Goal: Task Accomplishment & Management: Complete application form

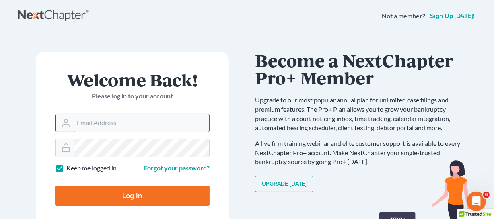
click at [121, 128] on input "Email Address" at bounding box center [142, 123] width 136 height 18
type input "[PERSON_NAME][EMAIL_ADDRESS][DOMAIN_NAME]"
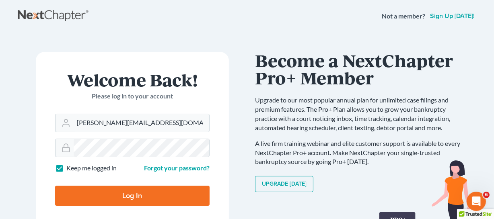
click at [180, 200] on input "Log In" at bounding box center [132, 196] width 155 height 20
type input "Thinking..."
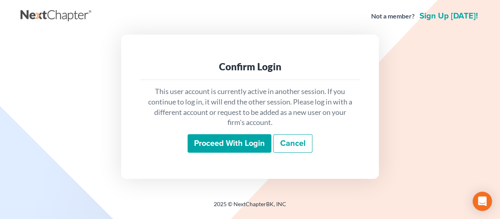
click at [218, 144] on input "Proceed with login" at bounding box center [230, 143] width 84 height 19
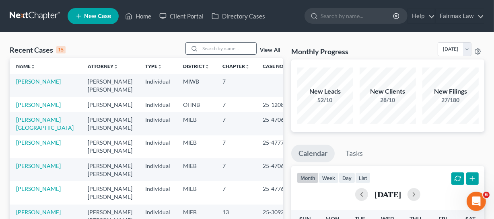
click at [228, 45] on input "search" at bounding box center [228, 49] width 56 height 12
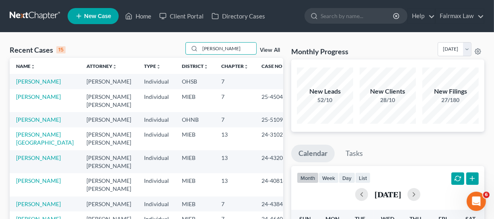
type input "davis"
click at [18, 88] on td "[PERSON_NAME]" at bounding box center [45, 81] width 70 height 15
click at [27, 85] on link "[PERSON_NAME]" at bounding box center [38, 81] width 45 height 7
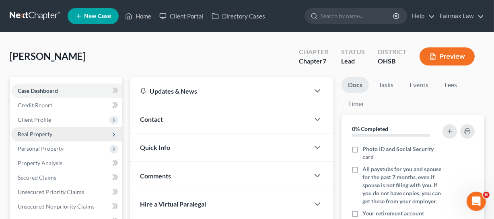
drag, startPoint x: 52, startPoint y: 122, endPoint x: 60, endPoint y: 128, distance: 10.6
click at [52, 122] on span "Client Profile" at bounding box center [66, 120] width 111 height 14
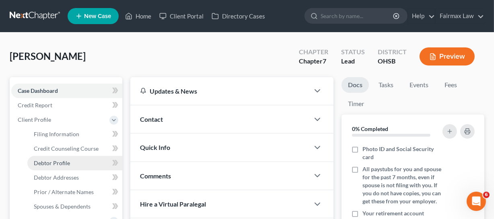
click at [58, 159] on link "Debtor Profile" at bounding box center [74, 163] width 95 height 14
select select "0"
select select "2"
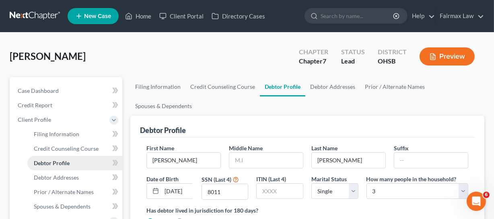
radio input "true"
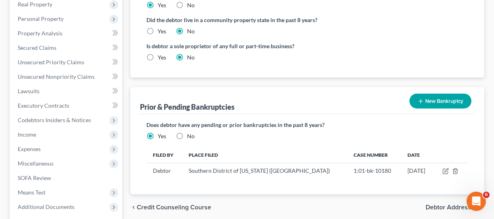
scroll to position [254, 0]
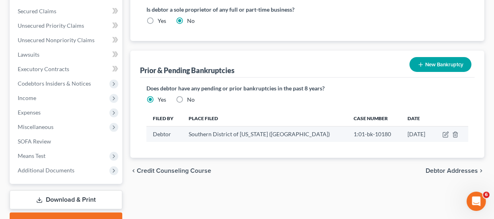
click at [415, 136] on td "01/11/2001" at bounding box center [417, 134] width 33 height 15
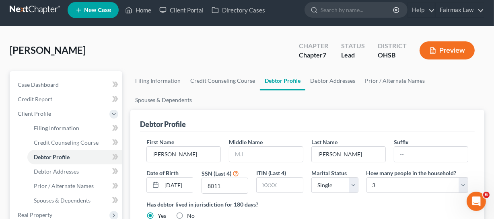
scroll to position [0, 0]
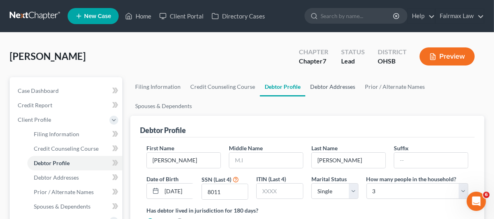
drag, startPoint x: 324, startPoint y: 87, endPoint x: 330, endPoint y: 91, distance: 7.2
click at [324, 87] on link "Debtor Addresses" at bounding box center [332, 86] width 55 height 19
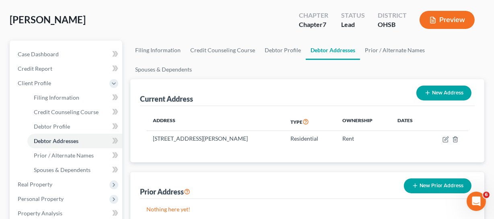
scroll to position [36, 0]
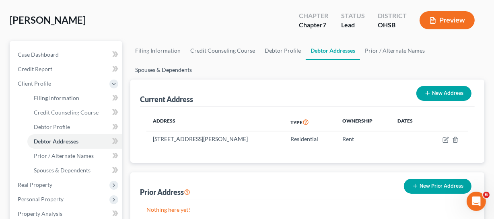
click at [161, 72] on link "Spouses & Dependents" at bounding box center [163, 69] width 66 height 19
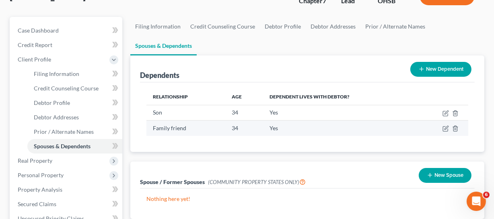
scroll to position [73, 0]
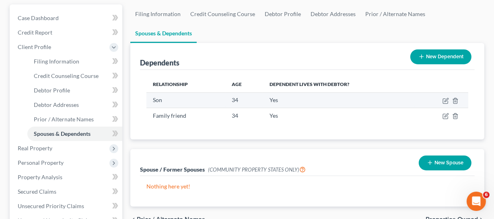
click at [151, 103] on td "Son" at bounding box center [186, 100] width 79 height 15
click at [295, 101] on td "Yes" at bounding box center [339, 100] width 153 height 15
click at [241, 102] on td "34" at bounding box center [244, 100] width 38 height 15
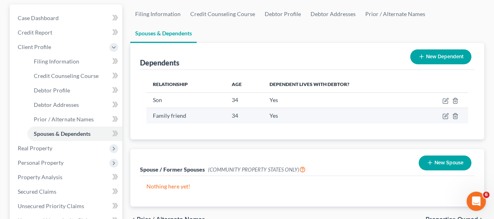
click at [165, 120] on td "Family friend" at bounding box center [186, 115] width 79 height 15
click at [252, 122] on td "34" at bounding box center [244, 115] width 38 height 15
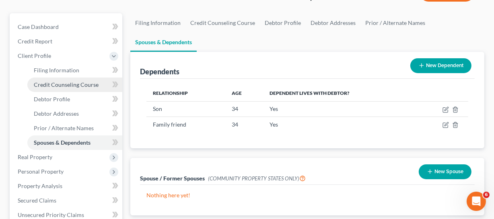
scroll to position [109, 0]
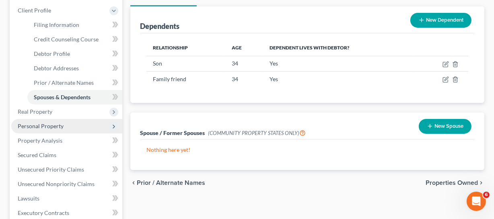
click at [44, 123] on span "Personal Property" at bounding box center [41, 126] width 46 height 7
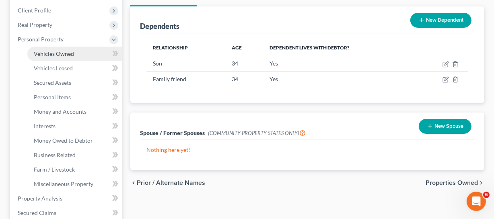
click at [58, 54] on span "Vehicles Owned" at bounding box center [54, 53] width 40 height 7
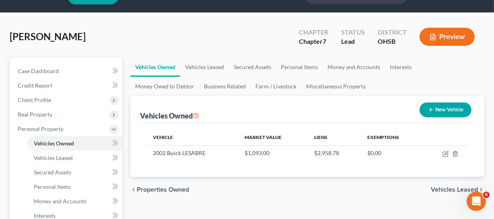
scroll to position [36, 0]
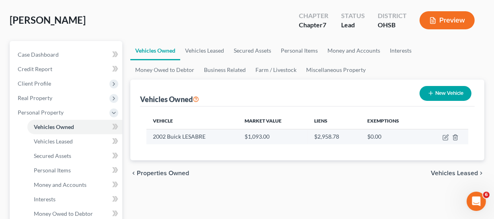
click at [165, 141] on td "2002 Buick LESABRE" at bounding box center [193, 136] width 92 height 15
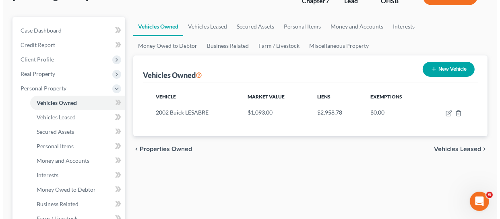
scroll to position [73, 0]
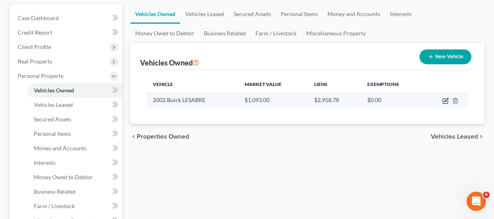
click at [445, 102] on icon "button" at bounding box center [447, 100] width 4 height 4
select select "0"
select select "24"
select select "3"
select select "0"
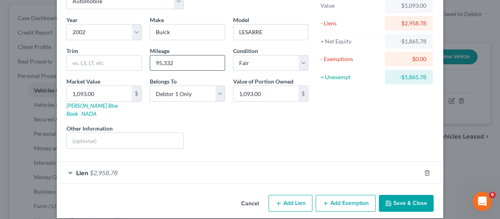
scroll to position [52, 0]
click at [114, 162] on div "Lien $2,958.78" at bounding box center [239, 172] width 364 height 21
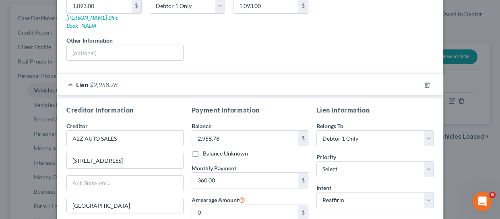
scroll to position [162, 0]
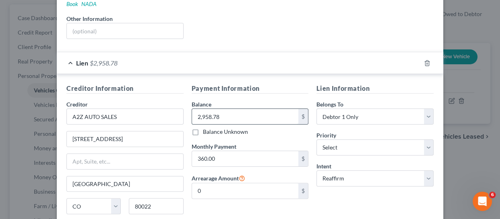
click at [197, 109] on input "2,958.78" at bounding box center [245, 116] width 107 height 15
click at [244, 111] on input "2,958.78" at bounding box center [245, 116] width 107 height 15
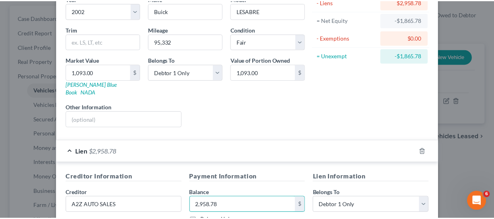
scroll to position [0, 0]
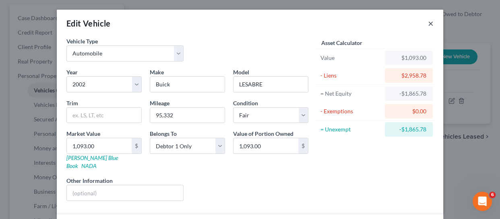
click at [429, 21] on button "×" at bounding box center [431, 24] width 6 height 10
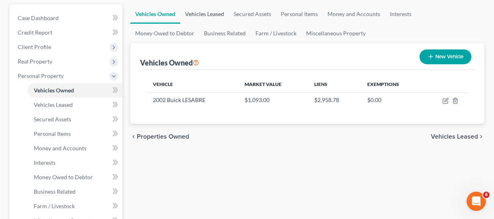
click at [212, 13] on link "Vehicles Leased" at bounding box center [204, 13] width 49 height 19
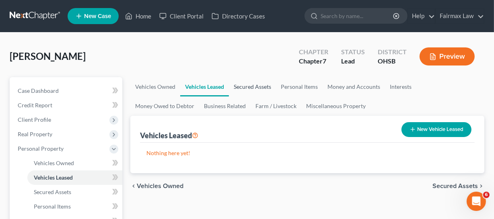
click at [258, 88] on link "Secured Assets" at bounding box center [252, 86] width 47 height 19
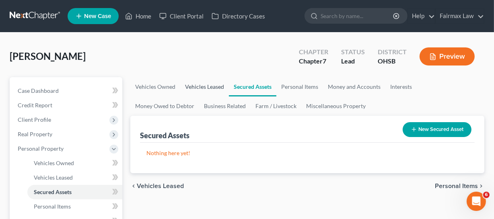
click at [211, 87] on link "Vehicles Leased" at bounding box center [204, 86] width 49 height 19
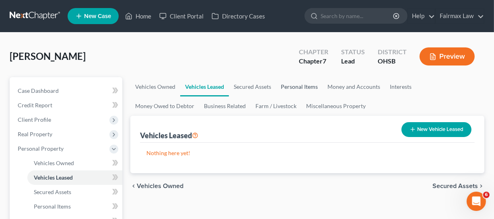
click at [303, 85] on link "Personal Items" at bounding box center [299, 86] width 47 height 19
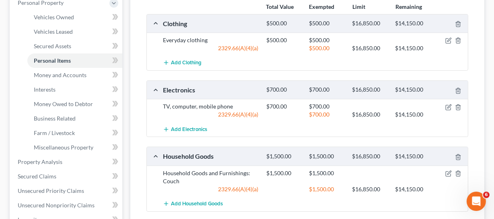
scroll to position [109, 0]
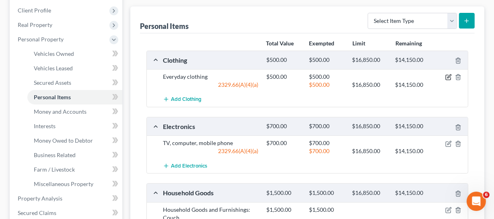
click at [447, 75] on icon "button" at bounding box center [449, 77] width 6 height 6
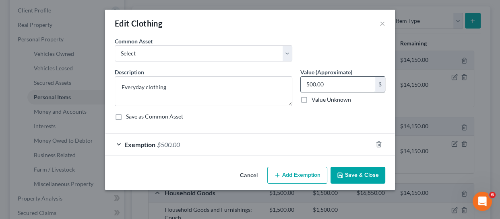
click at [348, 80] on input "500.00" at bounding box center [338, 84] width 74 height 15
click at [388, 18] on div "Edit Clothing ×" at bounding box center [250, 23] width 290 height 27
click at [385, 25] on button "×" at bounding box center [383, 24] width 6 height 10
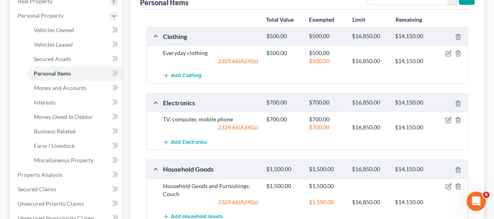
scroll to position [146, 0]
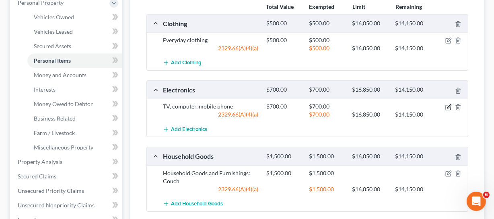
click at [448, 107] on icon "button" at bounding box center [449, 107] width 6 height 6
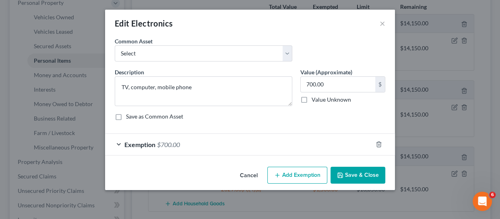
click at [169, 145] on span "$700.00" at bounding box center [168, 145] width 23 height 8
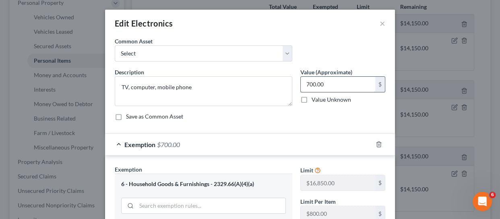
click at [335, 81] on input "700.00" at bounding box center [338, 84] width 74 height 15
click at [381, 21] on button "×" at bounding box center [383, 24] width 6 height 10
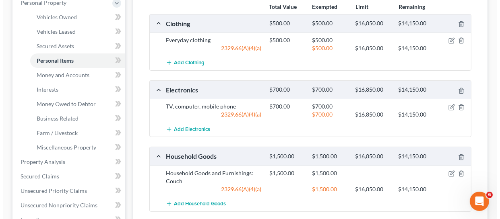
scroll to position [219, 0]
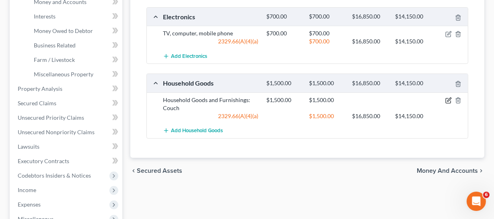
click at [446, 101] on icon "button" at bounding box center [449, 100] width 6 height 6
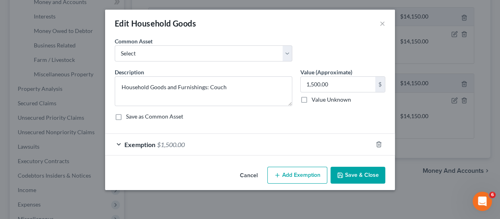
click at [169, 141] on span "$1,500.00" at bounding box center [171, 145] width 28 height 8
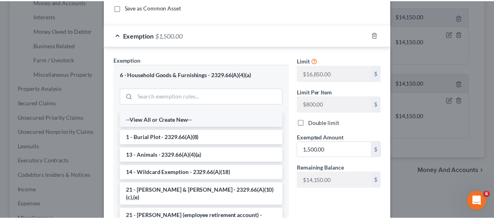
scroll to position [0, 0]
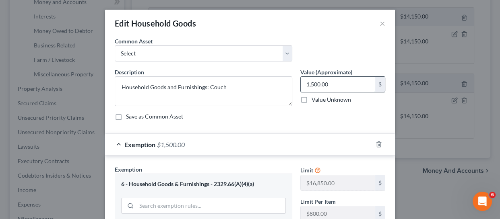
click at [328, 83] on input "1,500.00" at bounding box center [338, 84] width 74 height 15
click at [380, 23] on button "×" at bounding box center [383, 24] width 6 height 10
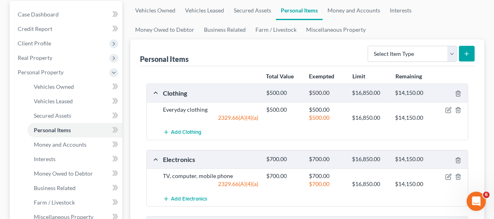
scroll to position [73, 0]
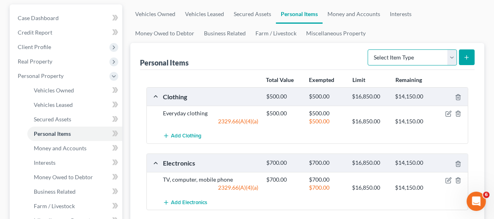
click at [413, 54] on select "Select Item Type Clothing Collectibles Of Value Electronics Firearms Household …" at bounding box center [412, 58] width 89 height 16
click at [316, 62] on div "Personal Items Select Item Type Clothing Collectibles Of Value Electronics Fire…" at bounding box center [307, 56] width 335 height 27
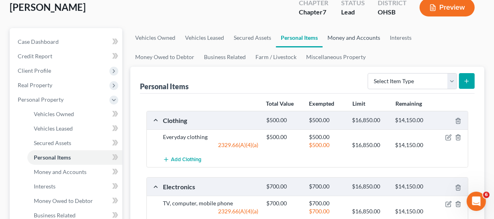
scroll to position [36, 0]
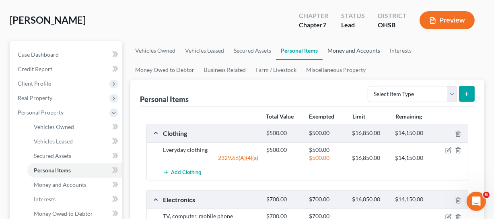
click at [355, 50] on link "Money and Accounts" at bounding box center [354, 50] width 62 height 19
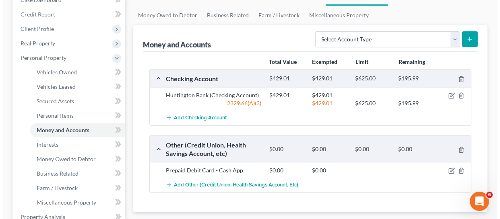
scroll to position [109, 0]
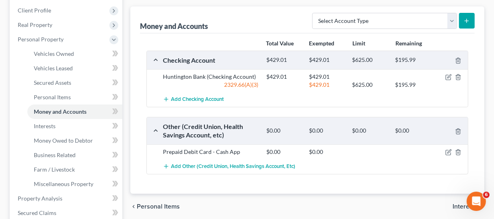
click at [188, 81] on div "2329.66(A)(3)" at bounding box center [210, 85] width 103 height 8
click at [230, 81] on div "2329.66(A)(3)" at bounding box center [210, 85] width 103 height 8
click at [213, 148] on div "Prepaid Debit Card - Cash App" at bounding box center [210, 152] width 103 height 8
click at [446, 78] on icon "button" at bounding box center [448, 77] width 5 height 5
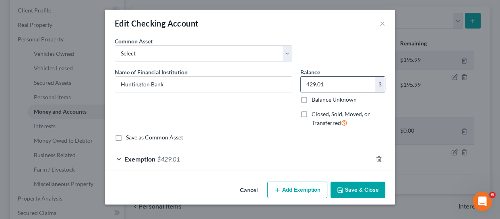
click at [336, 83] on input "429.01" at bounding box center [338, 84] width 74 height 15
type input "196.00"
click at [207, 155] on div "Exemption $429.01" at bounding box center [238, 159] width 267 height 21
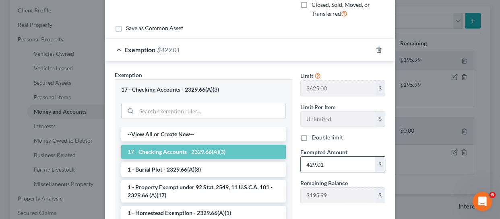
click at [335, 163] on input "429.01" at bounding box center [338, 164] width 74 height 15
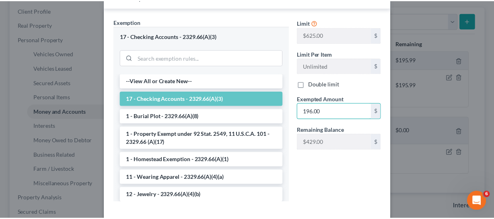
scroll to position [203, 0]
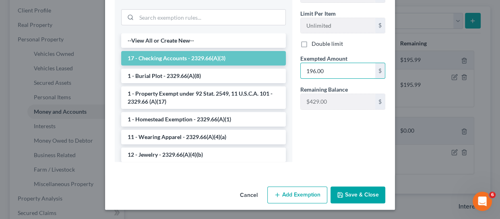
type input "196.00"
click at [365, 196] on button "Save & Close" at bounding box center [357, 195] width 55 height 17
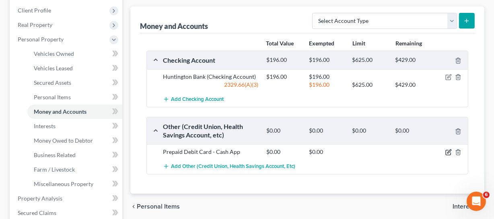
click at [450, 151] on icon "button" at bounding box center [450, 152] width 4 height 4
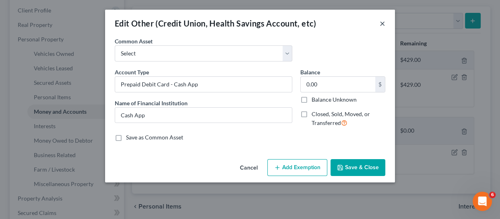
click at [382, 25] on button "×" at bounding box center [383, 24] width 6 height 10
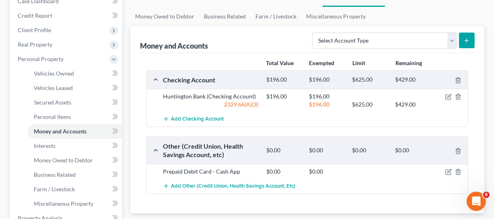
scroll to position [73, 0]
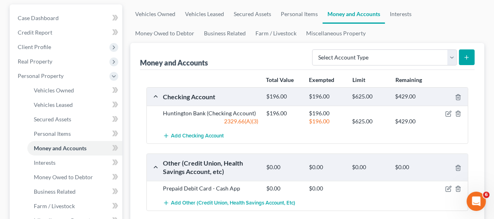
click at [373, 44] on div "Money and Accounts Select Account Type Brokerage Cash on Hand Certificates of D…" at bounding box center [307, 56] width 335 height 27
click at [378, 58] on select "Select Account Type Brokerage Cash on Hand Certificates of Deposit Checking Acc…" at bounding box center [384, 58] width 145 height 16
click at [469, 122] on div "$196.00 $625.00 $429.00" at bounding box center [365, 122] width 206 height 8
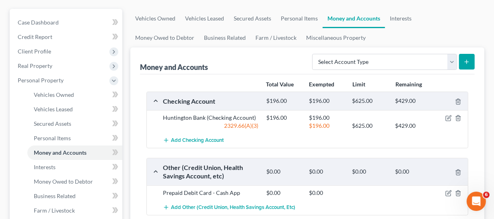
scroll to position [36, 0]
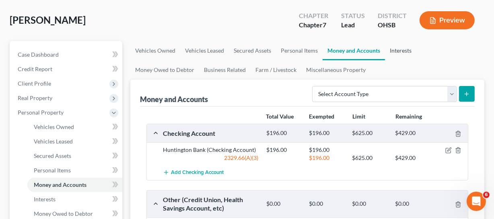
drag, startPoint x: 402, startPoint y: 50, endPoint x: 387, endPoint y: 65, distance: 21.3
click at [402, 50] on link "Interests" at bounding box center [400, 50] width 31 height 19
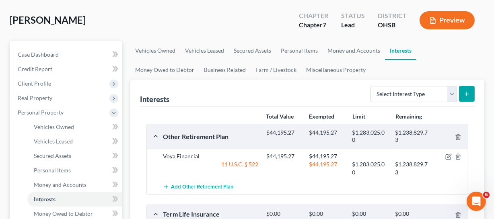
scroll to position [73, 0]
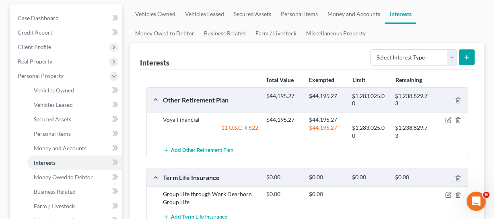
click at [209, 126] on div "11 U.S.C. § 522" at bounding box center [210, 132] width 103 height 16
click at [348, 13] on link "Money and Accounts" at bounding box center [354, 13] width 62 height 19
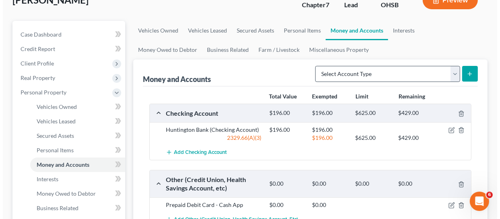
scroll to position [73, 0]
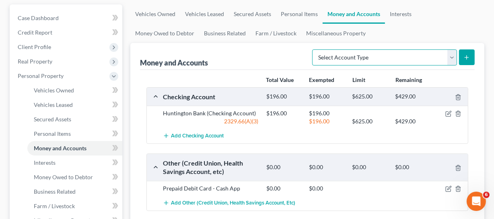
click at [400, 57] on select "Select Account Type Brokerage Cash on Hand Certificates of Deposit Checking Acc…" at bounding box center [384, 58] width 145 height 16
select select "cash_on_hand"
click at [314, 50] on select "Select Account Type Brokerage Cash on Hand Certificates of Deposit Checking Acc…" at bounding box center [384, 58] width 145 height 16
click at [466, 61] on button "submit" at bounding box center [467, 58] width 16 height 16
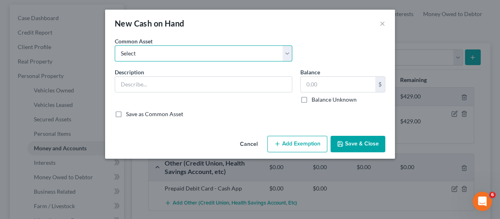
click at [163, 54] on select "Select Cash on Hand Cash Cash on hand on date of filing Cash on Hand" at bounding box center [204, 53] width 178 height 16
click at [165, 57] on select "Select Cash on Hand Cash Cash on hand on date of filing Cash on Hand" at bounding box center [204, 53] width 178 height 16
select select "0"
click at [115, 45] on select "Select Cash on Hand Cash Cash on hand on date of filing Cash on Hand" at bounding box center [204, 53] width 178 height 16
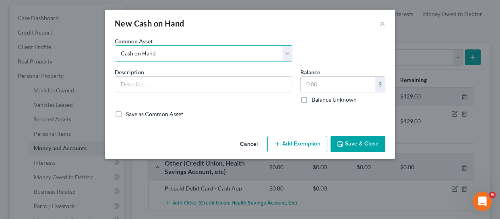
type input "Cash on Hand"
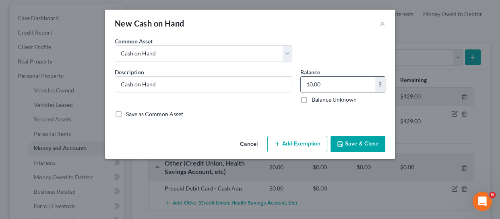
click at [308, 86] on input "10.00" at bounding box center [338, 84] width 74 height 15
type input "50"
click at [289, 145] on button "Add Exemption" at bounding box center [297, 144] width 60 height 17
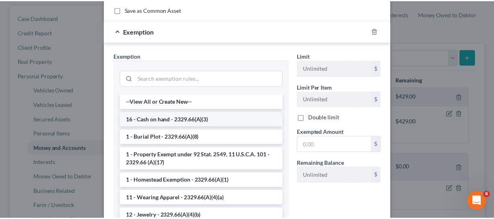
scroll to position [109, 0]
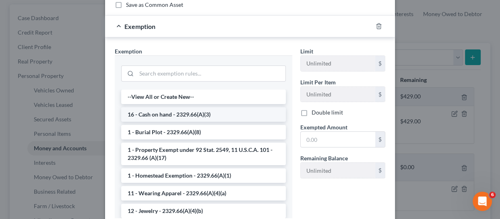
click at [199, 116] on li "16 - Cash on hand - 2329.66(A)(3)" at bounding box center [203, 114] width 165 height 14
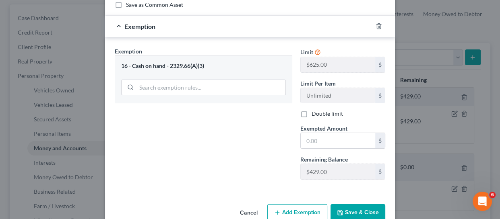
click at [323, 150] on div "Limit $625.00 $ Limit Per Item Unlimited $ Double limit Exempted Amount * $ Rem…" at bounding box center [342, 116] width 93 height 139
click at [321, 148] on input "text" at bounding box center [338, 140] width 74 height 15
type input "50"
drag, startPoint x: 353, startPoint y: 213, endPoint x: 340, endPoint y: 209, distance: 13.8
click at [353, 213] on button "Save & Close" at bounding box center [357, 212] width 55 height 17
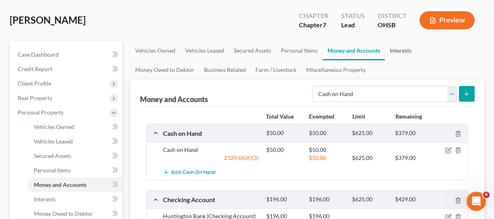
drag, startPoint x: 391, startPoint y: 53, endPoint x: 385, endPoint y: 76, distance: 23.6
click at [392, 52] on link "Interests" at bounding box center [400, 50] width 31 height 19
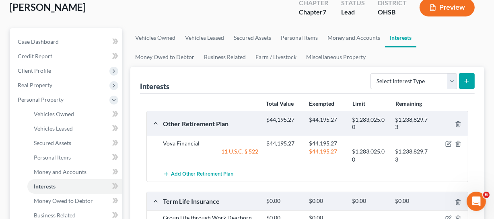
scroll to position [36, 0]
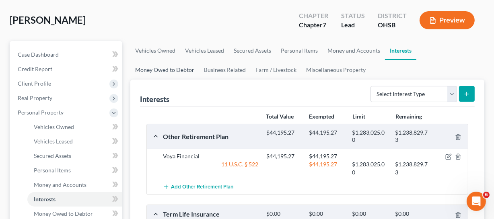
drag, startPoint x: 446, startPoint y: 35, endPoint x: 448, endPoint y: 46, distance: 11.1
click at [446, 35] on div "Davis, Audra Upgraded Chapter Chapter 7 Status Lead District OHSB Preview" at bounding box center [247, 23] width 475 height 35
click at [199, 60] on link "Money Owed to Debtor" at bounding box center [164, 69] width 69 height 19
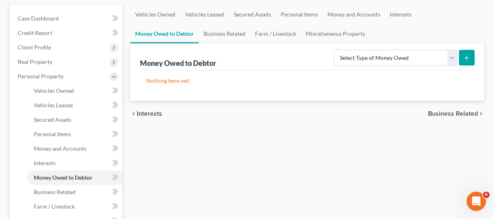
scroll to position [73, 0]
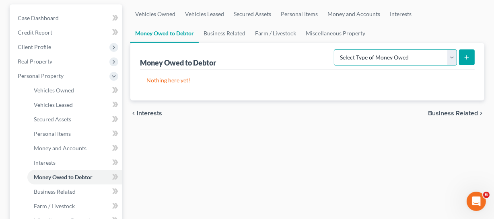
click at [391, 62] on select "Select Type of Money Owed Accounts Receivable Alimony Child Support Claims Agai…" at bounding box center [395, 58] width 123 height 16
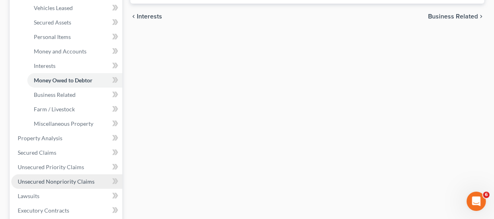
scroll to position [183, 0]
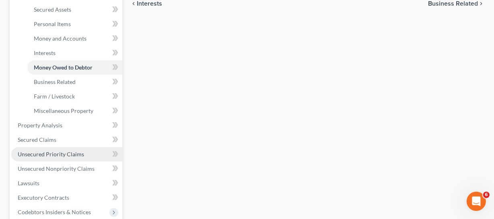
drag, startPoint x: 52, startPoint y: 156, endPoint x: 64, endPoint y: 160, distance: 12.7
click at [52, 156] on span "Unsecured Priority Claims" at bounding box center [51, 154] width 66 height 7
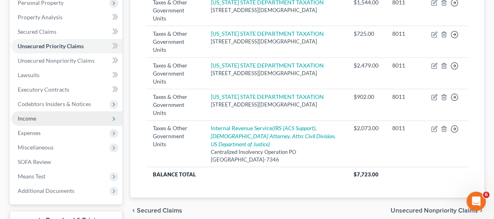
scroll to position [109, 0]
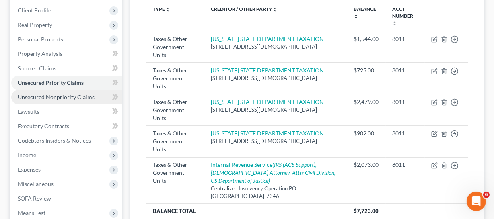
click at [60, 94] on span "Unsecured Nonpriority Claims" at bounding box center [56, 97] width 77 height 7
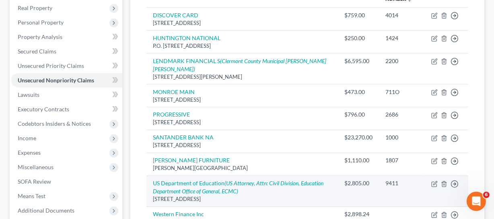
scroll to position [85, 0]
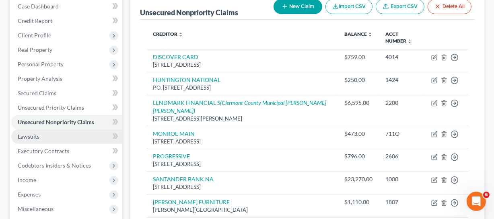
click at [47, 136] on link "Lawsuits" at bounding box center [66, 137] width 111 height 14
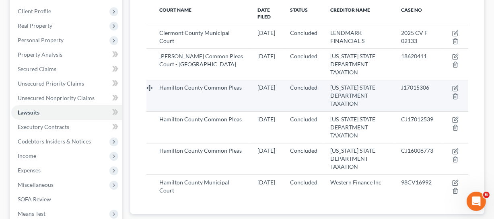
scroll to position [73, 0]
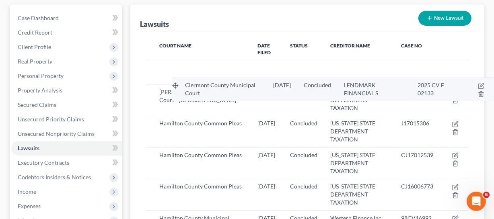
drag, startPoint x: 153, startPoint y: 67, endPoint x: 246, endPoint y: 89, distance: 95.9
click at [246, 89] on tbody "Clermont County Municipal Court 04/24/2025 Concluded LENDMARK FINANCIAL S 2025 …" at bounding box center [308, 147] width 322 height 173
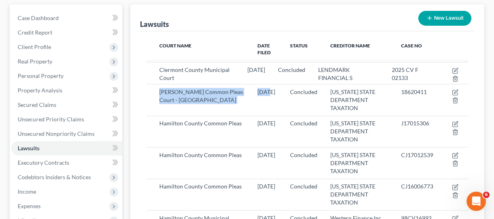
click at [237, 81] on tbody "Clermont County Municipal Court 04/24/2025 Concluded LENDMARK FINANCIAL S 2025 …" at bounding box center [308, 147] width 322 height 173
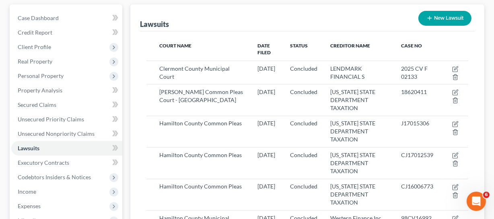
click at [292, 26] on div "Lawsuits New Lawsuit" at bounding box center [307, 17] width 335 height 27
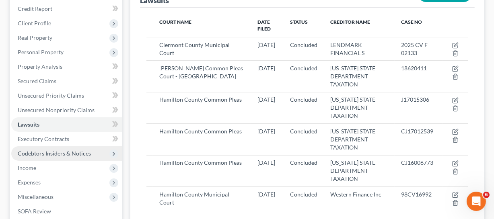
scroll to position [109, 0]
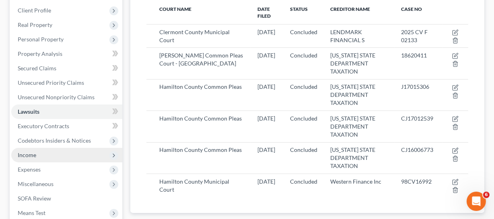
click at [50, 157] on span "Income" at bounding box center [66, 155] width 111 height 14
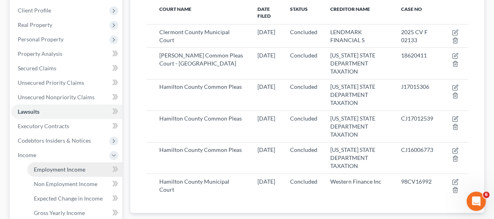
click at [64, 168] on span "Employment Income" at bounding box center [60, 169] width 52 height 7
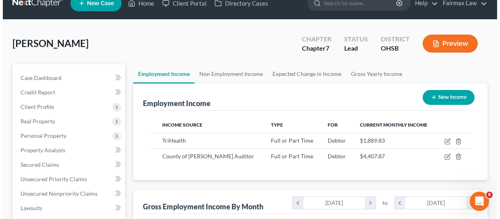
scroll to position [36, 0]
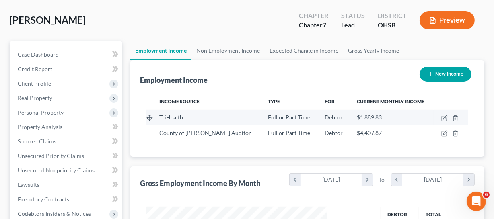
click at [444, 122] on td at bounding box center [451, 117] width 35 height 15
click at [444, 121] on icon "button" at bounding box center [445, 118] width 6 height 6
select select "0"
select select "36"
select select "2"
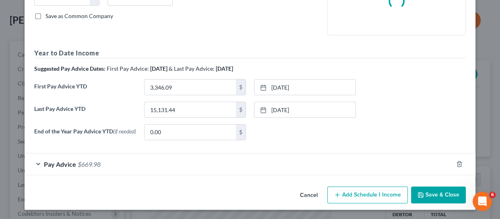
scroll to position [178, 0]
drag, startPoint x: 88, startPoint y: 169, endPoint x: 127, endPoint y: 169, distance: 38.6
click at [88, 169] on div "Pay Advice $669.98" at bounding box center [239, 163] width 428 height 21
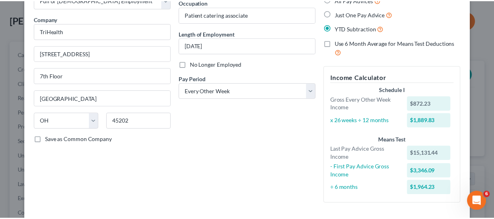
scroll to position [0, 0]
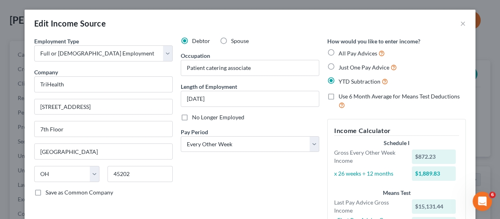
click at [453, 28] on div "Edit Income Source ×" at bounding box center [250, 23] width 451 height 27
click at [460, 25] on button "×" at bounding box center [463, 24] width 6 height 10
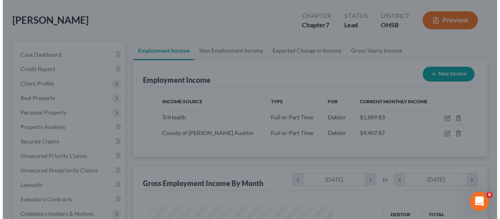
scroll to position [402353, 402301]
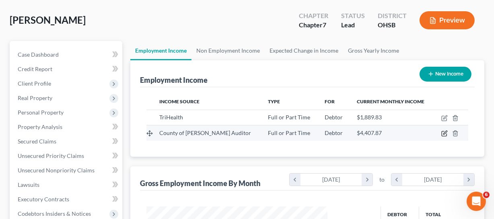
click at [443, 134] on icon "button" at bounding box center [445, 133] width 6 height 6
select select "0"
select select "36"
select select "2"
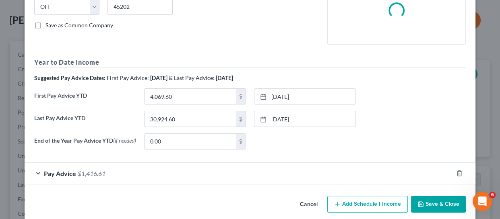
scroll to position [178, 0]
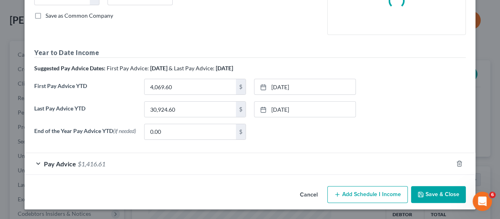
click at [107, 167] on div "Pay Advice $1,416.61" at bounding box center [239, 163] width 428 height 21
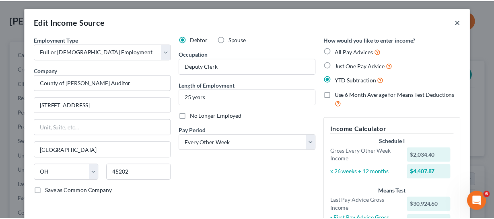
scroll to position [0, 0]
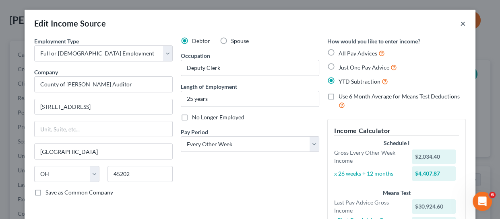
click at [460, 20] on button "×" at bounding box center [463, 24] width 6 height 10
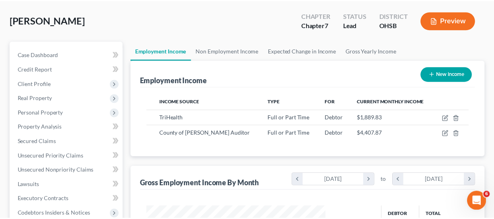
scroll to position [402353, 402301]
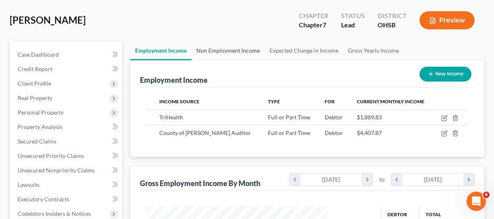
click at [230, 49] on link "Non Employment Income" at bounding box center [228, 50] width 73 height 19
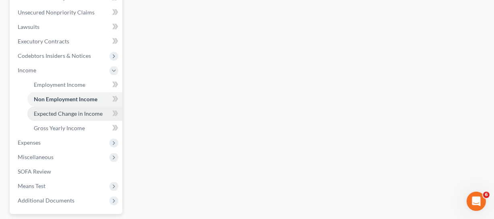
scroll to position [219, 0]
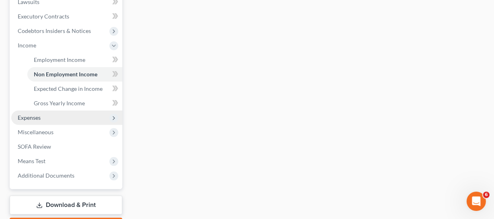
click at [50, 123] on span "Expenses" at bounding box center [66, 118] width 111 height 14
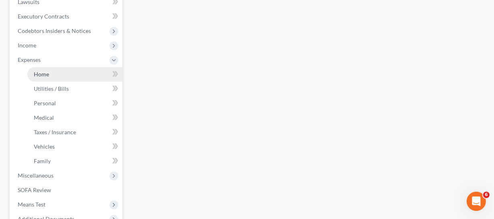
click at [43, 74] on span "Home" at bounding box center [41, 74] width 15 height 7
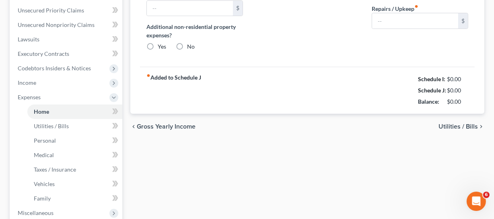
type input "900.00"
type input "0.00"
radio input "true"
type input "0.00"
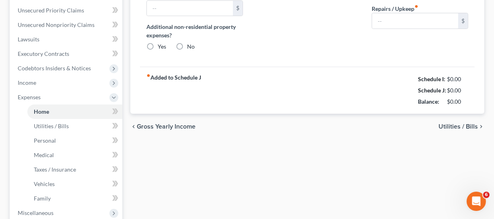
type input "0.00"
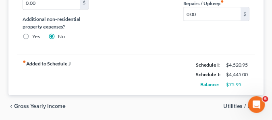
scroll to position [192, 0]
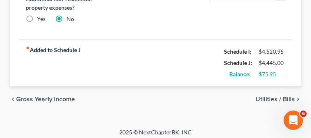
drag, startPoint x: 219, startPoint y: 49, endPoint x: 225, endPoint y: 50, distance: 6.2
click at [219, 49] on div "fiber_manual_record Added to Schedule J Schedule I: $4,520.95 Schedule J: $4,44…" at bounding box center [155, 62] width 272 height 47
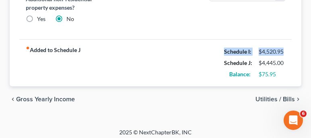
drag, startPoint x: 225, startPoint y: 50, endPoint x: 288, endPoint y: 50, distance: 63.2
click at [288, 50] on div "Schedule I: $4,520.95" at bounding box center [254, 51] width 69 height 11
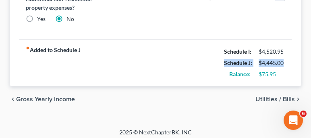
drag, startPoint x: 223, startPoint y: 62, endPoint x: 285, endPoint y: 60, distance: 61.6
click at [285, 60] on div "Schedule J: $4,445.00" at bounding box center [254, 62] width 69 height 11
drag, startPoint x: 268, startPoint y: 76, endPoint x: 260, endPoint y: 74, distance: 7.4
click at [268, 76] on div "$75.95" at bounding box center [271, 74] width 27 height 8
drag, startPoint x: 221, startPoint y: 63, endPoint x: 292, endPoint y: 59, distance: 71.4
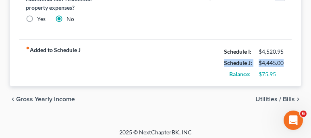
drag, startPoint x: 248, startPoint y: 77, endPoint x: 229, endPoint y: 75, distance: 19.5
click at [247, 77] on div "Balance: $75.95" at bounding box center [254, 73] width 69 height 11
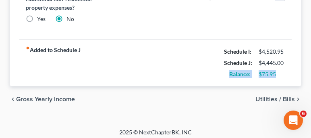
drag, startPoint x: 225, startPoint y: 73, endPoint x: 286, endPoint y: 69, distance: 61.3
click at [286, 69] on div "Balance: $75.95" at bounding box center [254, 73] width 69 height 11
click at [274, 74] on div "$75.95" at bounding box center [271, 74] width 27 height 8
drag, startPoint x: 258, startPoint y: 77, endPoint x: 279, endPoint y: 74, distance: 21.2
click at [277, 74] on div "Balance: $75.95" at bounding box center [254, 73] width 69 height 11
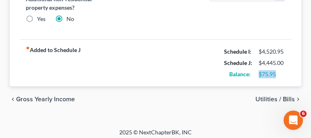
drag, startPoint x: 224, startPoint y: 74, endPoint x: 288, endPoint y: 70, distance: 64.6
click at [288, 70] on div "Balance: $75.95" at bounding box center [254, 73] width 69 height 11
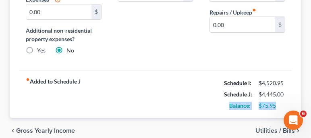
scroll to position [192, 0]
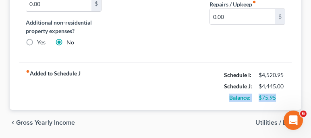
click at [275, 95] on div "$75.95" at bounding box center [271, 97] width 27 height 8
click at [264, 98] on div "$75.95" at bounding box center [271, 97] width 27 height 8
click at [284, 98] on div "$75.95" at bounding box center [271, 97] width 27 height 8
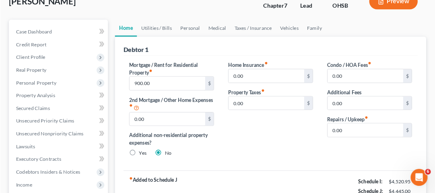
scroll to position [55, 0]
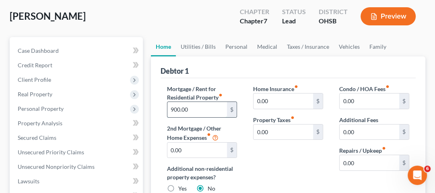
click at [208, 107] on input "900.00" at bounding box center [197, 109] width 60 height 15
click at [218, 107] on input "900.00" at bounding box center [197, 109] width 60 height 15
click at [215, 106] on input "900.00" at bounding box center [197, 109] width 60 height 15
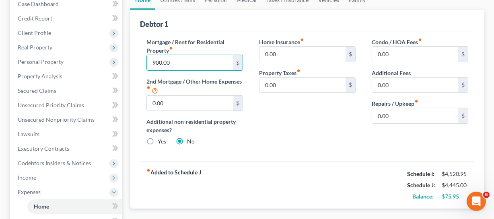
scroll to position [50, 0]
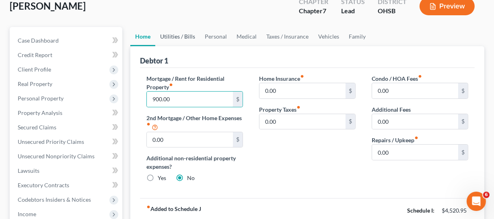
click at [179, 40] on link "Utilities / Bills" at bounding box center [177, 36] width 45 height 19
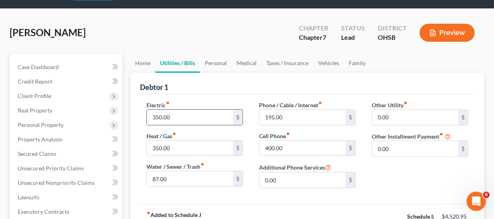
scroll to position [36, 0]
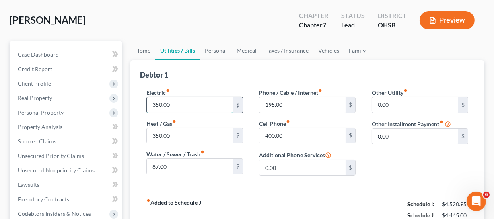
click at [198, 103] on input "350.00" at bounding box center [190, 104] width 86 height 15
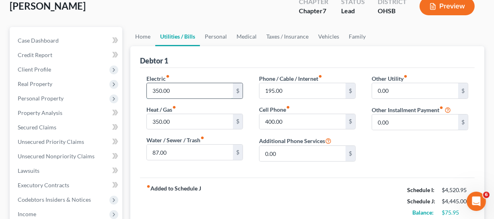
scroll to position [73, 0]
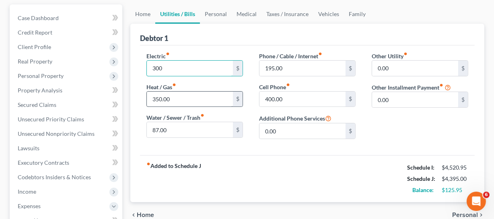
type input "300"
click at [201, 101] on input "350.00" at bounding box center [190, 99] width 86 height 15
type input "200"
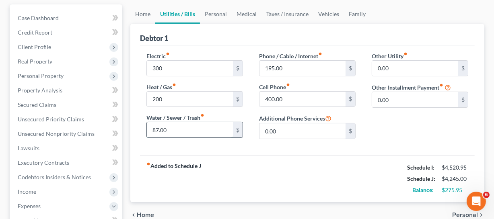
click at [186, 133] on input "87.00" at bounding box center [190, 129] width 86 height 15
type input "92"
click at [173, 72] on input "300" at bounding box center [190, 68] width 86 height 15
type input "3"
type input "4"
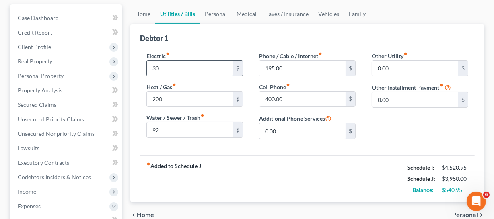
type input "300"
click at [460, 188] on div "$270.95" at bounding box center [455, 190] width 27 height 8
drag, startPoint x: 460, startPoint y: 188, endPoint x: 446, endPoint y: 182, distance: 16.0
click at [460, 188] on div "$270.95" at bounding box center [455, 190] width 27 height 8
click at [300, 68] on input "195.00" at bounding box center [303, 68] width 86 height 15
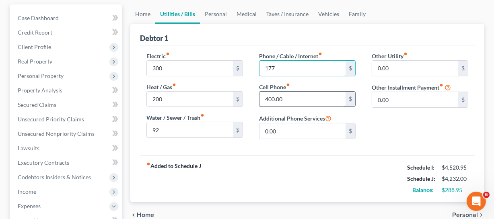
type input "177"
click at [334, 93] on input "400.00" at bounding box center [303, 99] width 86 height 15
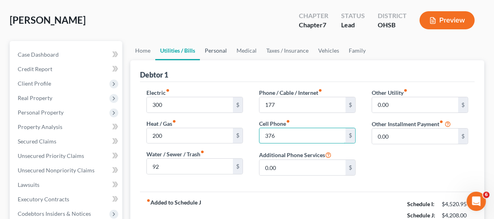
type input "376"
click at [220, 54] on link "Personal" at bounding box center [216, 50] width 32 height 19
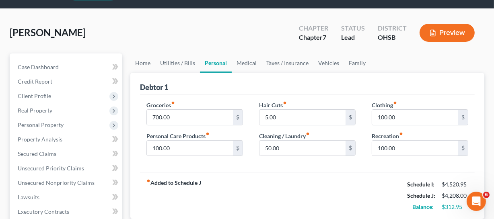
scroll to position [36, 0]
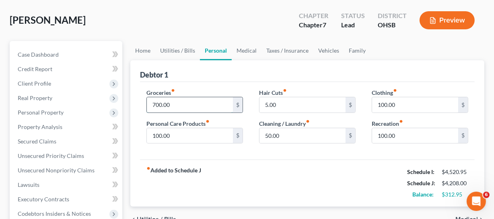
click at [181, 102] on input "700.00" at bounding box center [190, 104] width 86 height 15
click at [197, 105] on input "700.00" at bounding box center [190, 104] width 86 height 15
type input "600"
click at [305, 101] on input "5.00" at bounding box center [303, 104] width 86 height 15
type input "0"
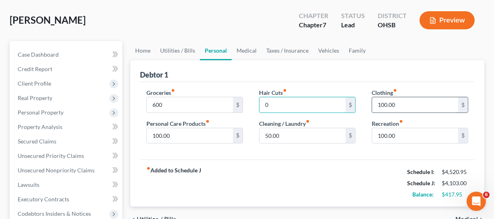
click at [410, 103] on input "100.00" at bounding box center [415, 104] width 86 height 15
type input "0"
click at [211, 138] on input "100.00" at bounding box center [190, 135] width 86 height 15
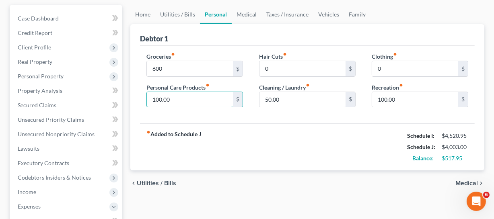
scroll to position [73, 0]
type input "50"
click at [301, 92] on input "50.00" at bounding box center [303, 99] width 86 height 15
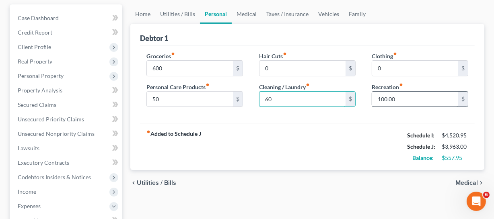
type input "60"
click at [399, 97] on input "100.00" at bounding box center [415, 99] width 86 height 15
type input "80"
click at [341, 141] on div "fiber_manual_record Added to Schedule J Schedule I: $4,520.95 Schedule J: $3,94…" at bounding box center [307, 146] width 335 height 47
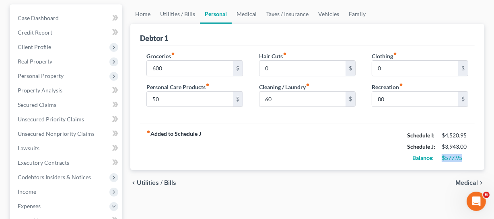
drag, startPoint x: 464, startPoint y: 161, endPoint x: 478, endPoint y: 164, distance: 14.4
click at [478, 164] on div "Debtor 1 Groceries fiber_manual_record 600 $ Personal Care Products fiber_manua…" at bounding box center [307, 97] width 354 height 147
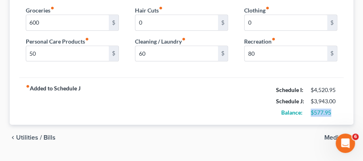
scroll to position [126, 0]
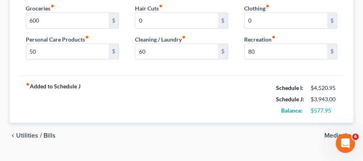
click at [278, 106] on div "Balance:" at bounding box center [289, 110] width 35 height 8
drag, startPoint x: 258, startPoint y: 104, endPoint x: 341, endPoint y: 110, distance: 82.7
click at [341, 110] on div "fiber_manual_record Added to Schedule J Schedule I: $4,520.95 Schedule J: $3,94…" at bounding box center [181, 98] width 324 height 47
click at [340, 109] on div "$577.95" at bounding box center [323, 110] width 35 height 8
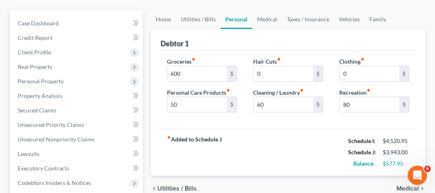
scroll to position [68, 0]
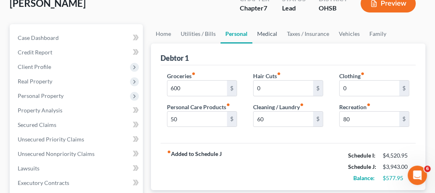
click at [273, 35] on link "Medical" at bounding box center [267, 33] width 30 height 19
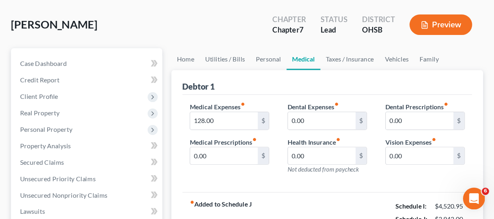
scroll to position [64, 0]
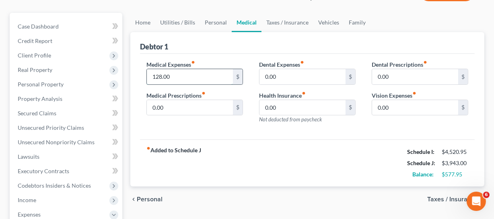
click at [219, 77] on input "128.00" at bounding box center [190, 76] width 86 height 15
type input "0"
click at [295, 142] on div "fiber_manual_record Added to Schedule J Schedule I: $4,520.95 Schedule J: $3,81…" at bounding box center [307, 163] width 335 height 47
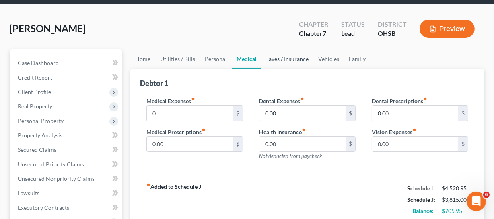
click at [294, 60] on link "Taxes / Insurance" at bounding box center [288, 59] width 52 height 19
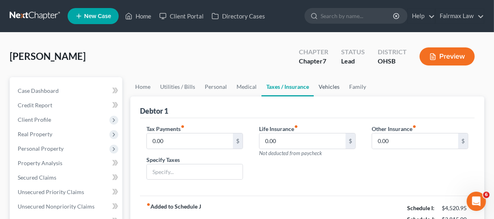
click at [327, 88] on link "Vehicles" at bounding box center [329, 86] width 31 height 19
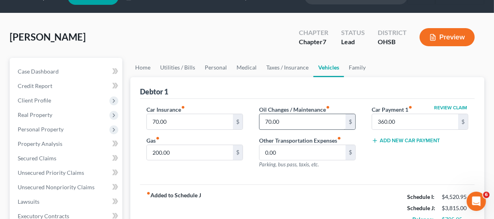
scroll to position [36, 0]
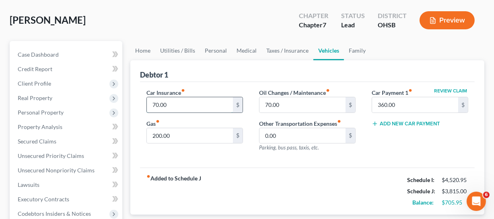
click at [200, 105] on input "70.00" at bounding box center [190, 104] width 86 height 15
click at [305, 104] on input "70.00" at bounding box center [303, 104] width 86 height 15
type input "30"
click at [425, 108] on input "360.00" at bounding box center [415, 104] width 86 height 15
click at [191, 131] on input "200.00" at bounding box center [190, 135] width 86 height 15
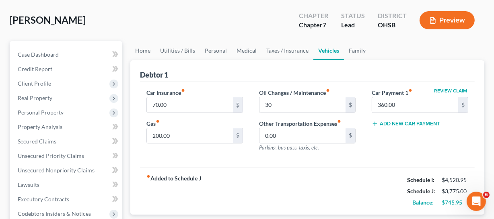
click at [354, 152] on div "Oil Changes / Maintenance fiber_manual_record 30 $ Other Transportation Expense…" at bounding box center [307, 124] width 113 height 70
click at [358, 52] on link "Family" at bounding box center [357, 50] width 27 height 19
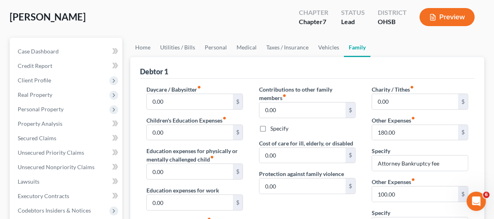
scroll to position [36, 0]
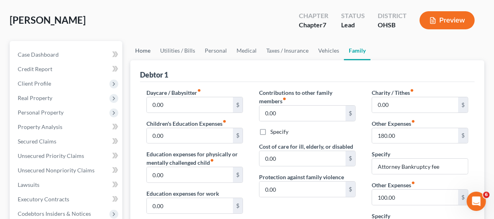
click at [151, 47] on link "Home" at bounding box center [142, 50] width 25 height 19
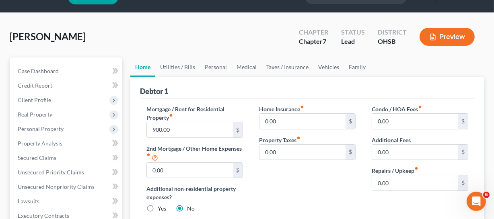
scroll to position [36, 0]
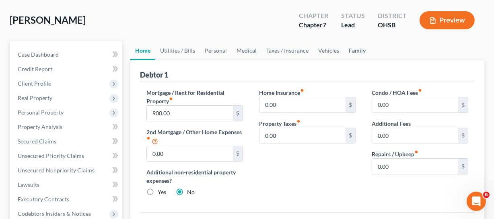
click at [353, 49] on link "Family" at bounding box center [357, 50] width 27 height 19
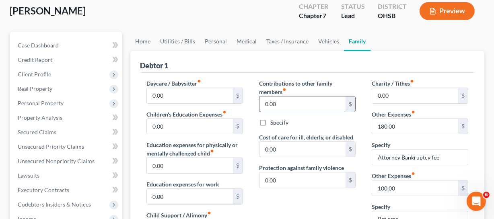
scroll to position [109, 0]
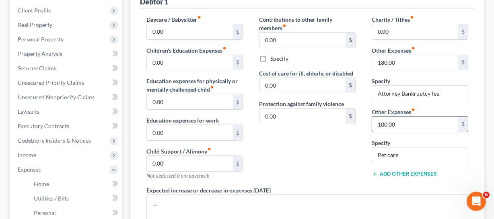
click at [409, 120] on input "100.00" at bounding box center [415, 124] width 86 height 15
click at [411, 122] on input "100.00" at bounding box center [415, 124] width 86 height 15
drag, startPoint x: 334, startPoint y: 169, endPoint x: 341, endPoint y: 166, distance: 7.0
click at [336, 169] on div "Contributions to other family members fiber_manual_record 0.00 $ Specify Cost o…" at bounding box center [307, 100] width 113 height 171
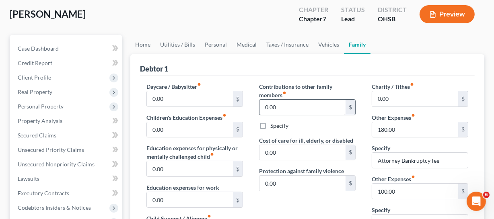
scroll to position [36, 0]
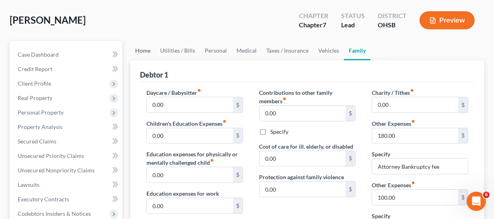
drag, startPoint x: 153, startPoint y: 45, endPoint x: 153, endPoint y: 50, distance: 4.4
click at [153, 45] on link "Home" at bounding box center [142, 50] width 25 height 19
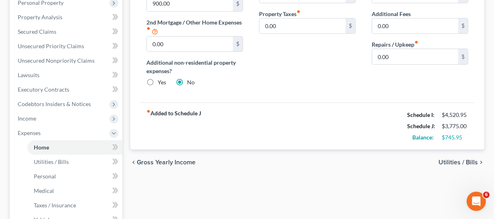
scroll to position [73, 0]
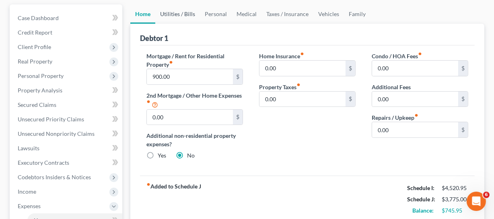
click at [192, 14] on link "Utilities / Bills" at bounding box center [177, 13] width 45 height 19
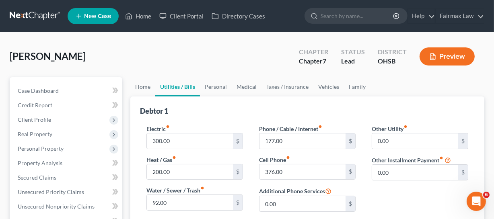
scroll to position [73, 0]
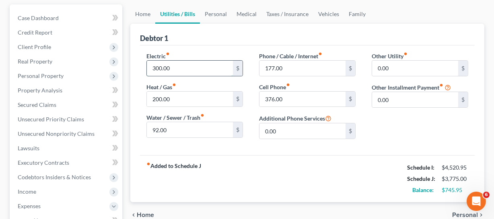
click at [201, 73] on input "300.00" at bounding box center [190, 68] width 86 height 15
click at [200, 95] on input "200.00" at bounding box center [190, 99] width 86 height 15
click at [196, 69] on input "300.00" at bounding box center [190, 68] width 86 height 15
click at [221, 8] on link "Personal" at bounding box center [216, 13] width 32 height 19
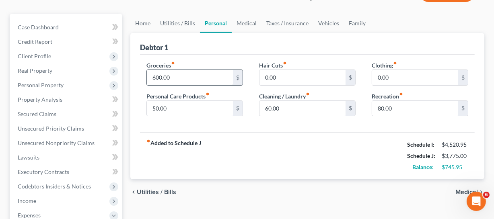
scroll to position [73, 0]
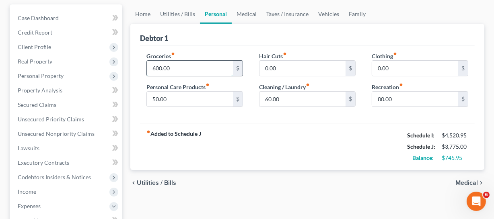
click at [205, 65] on input "600.00" at bounding box center [190, 68] width 86 height 15
type input "8"
type input "700"
click at [175, 100] on input "50.00" at bounding box center [190, 99] width 86 height 15
type input "80"
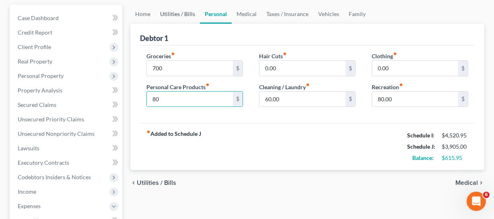
drag, startPoint x: 199, startPoint y: 13, endPoint x: 194, endPoint y: 11, distance: 5.1
click at [200, 13] on link "Personal" at bounding box center [216, 13] width 32 height 19
click at [193, 11] on link "Utilities / Bills" at bounding box center [177, 13] width 45 height 19
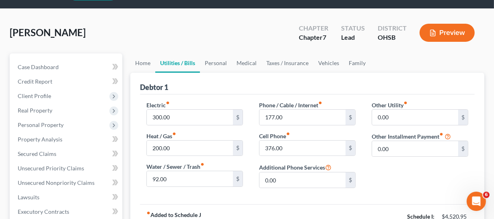
scroll to position [36, 0]
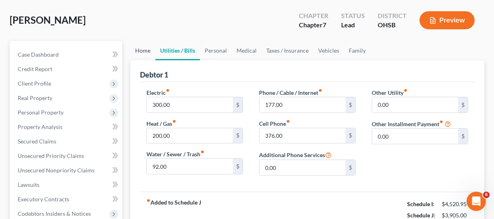
click at [149, 43] on link "Home" at bounding box center [142, 50] width 25 height 19
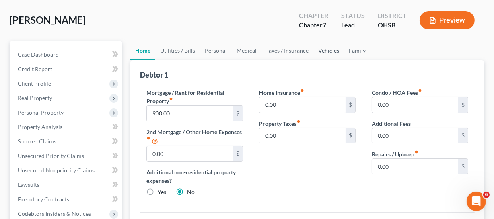
click at [330, 49] on link "Vehicles" at bounding box center [329, 50] width 31 height 19
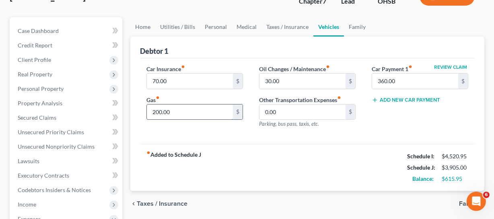
scroll to position [73, 0]
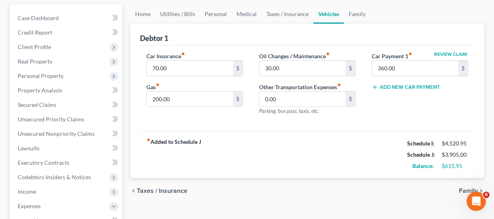
click at [185, 89] on div "Gas fiber_manual_record 200.00 $" at bounding box center [195, 95] width 97 height 25
click at [220, 107] on div "Car Insurance fiber_manual_record 70.00 $ Gas fiber_manual_record 200.00 $" at bounding box center [194, 87] width 113 height 70
click at [215, 96] on input "200.00" at bounding box center [190, 99] width 86 height 15
click at [223, 98] on input "300" at bounding box center [190, 99] width 86 height 15
type input "300"
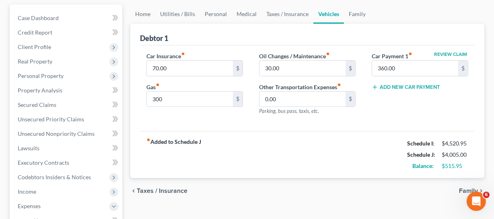
click at [270, 119] on div "Oil Changes / Maintenance fiber_manual_record 30.00 $ Other Transportation Expe…" at bounding box center [307, 87] width 113 height 70
click at [291, 74] on input "30.00" at bounding box center [303, 68] width 86 height 15
click at [341, 13] on link "Vehicles" at bounding box center [329, 13] width 31 height 19
click at [355, 16] on link "Family" at bounding box center [357, 13] width 27 height 19
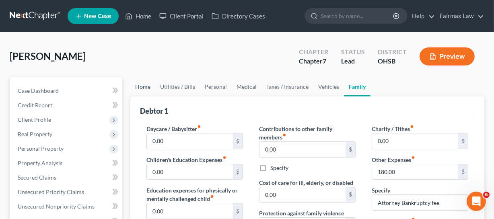
click at [144, 85] on link "Home" at bounding box center [142, 86] width 25 height 19
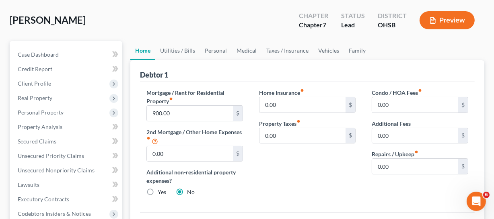
scroll to position [73, 0]
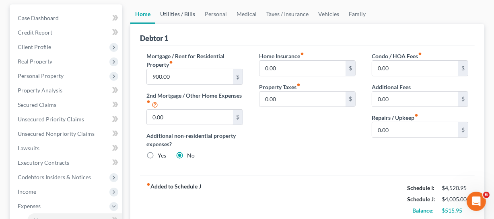
click at [174, 10] on link "Utilities / Bills" at bounding box center [177, 13] width 45 height 19
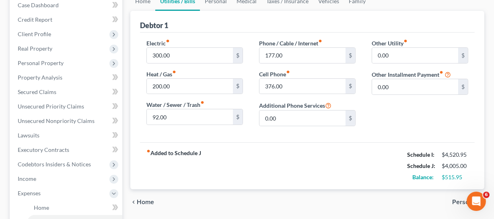
scroll to position [73, 0]
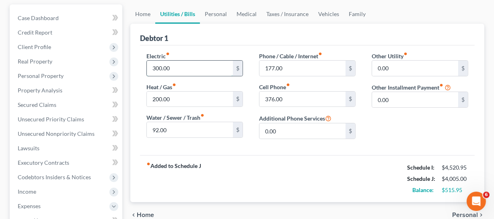
click at [189, 66] on input "300.00" at bounding box center [190, 68] width 86 height 15
click at [225, 129] on input "92.00" at bounding box center [190, 129] width 86 height 15
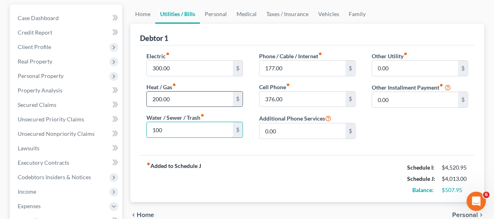
type input "100"
click at [212, 105] on input "200.00" at bounding box center [190, 99] width 86 height 15
type input "300"
click at [216, 69] on input "300.00" at bounding box center [190, 68] width 86 height 15
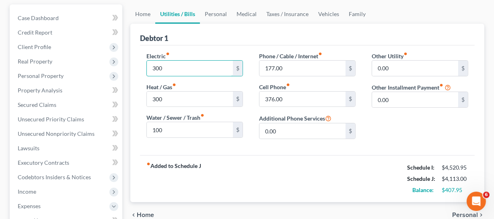
type input "300"
click at [328, 173] on div "fiber_manual_record Added to Schedule J Schedule I: $4,520.95 Schedule J: $4,11…" at bounding box center [307, 178] width 335 height 47
click at [305, 68] on input "177.00" at bounding box center [303, 68] width 86 height 15
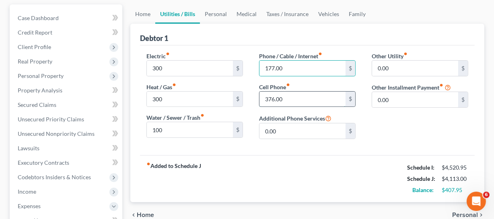
click at [309, 104] on input "376.00" at bounding box center [303, 99] width 86 height 15
type input "400"
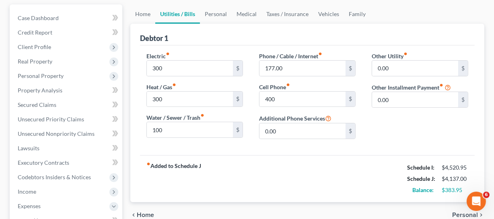
click at [336, 169] on div "fiber_manual_record Added to Schedule J Schedule I: $4,520.95 Schedule J: $4,13…" at bounding box center [307, 178] width 335 height 47
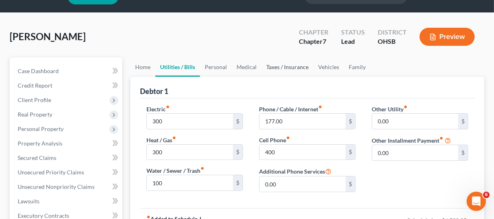
scroll to position [0, 0]
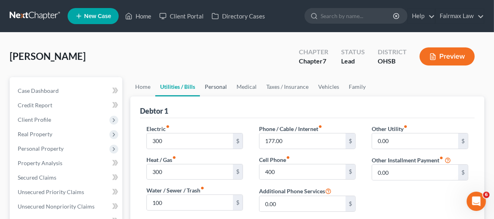
click at [225, 84] on link "Personal" at bounding box center [216, 86] width 32 height 19
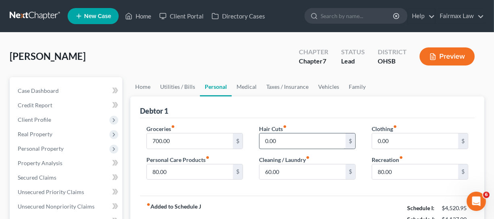
scroll to position [36, 0]
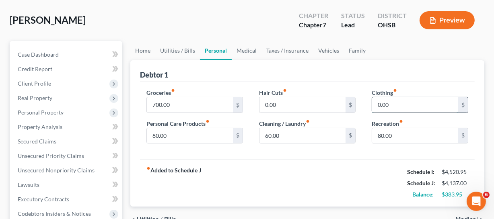
click at [401, 107] on input "0.00" at bounding box center [415, 104] width 86 height 15
type input "100"
click at [350, 157] on div "Groceries fiber_manual_record 700.00 $ Personal Care Products fiber_manual_reco…" at bounding box center [307, 121] width 335 height 78
click at [329, 113] on div "Hair Cuts fiber_manual_record 0.00 $ Cleaning / Laundry fiber_manual_record 60.…" at bounding box center [307, 120] width 113 height 62
click at [327, 110] on input "0.00" at bounding box center [303, 104] width 86 height 15
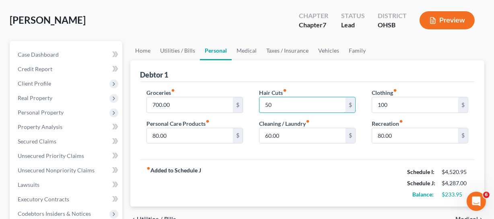
type input "50"
click at [322, 177] on div "fiber_manual_record Added to Schedule J Schedule I: $4,520.95 Schedule J: $4,28…" at bounding box center [307, 183] width 335 height 47
click at [193, 138] on input "80.00" at bounding box center [190, 135] width 86 height 15
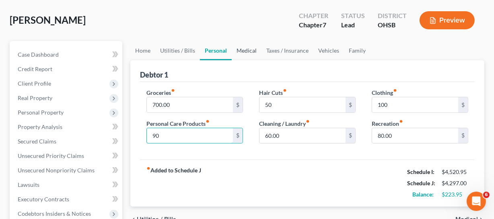
type input "90"
click at [246, 46] on link "Medical" at bounding box center [247, 50] width 30 height 19
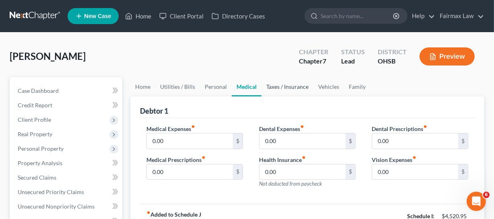
click at [289, 88] on link "Taxes / Insurance" at bounding box center [288, 86] width 52 height 19
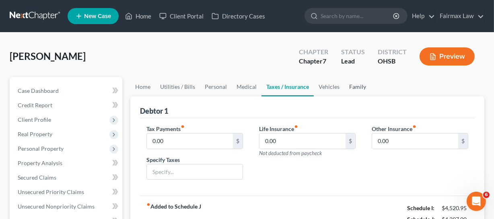
click at [345, 85] on link "Family" at bounding box center [358, 86] width 27 height 19
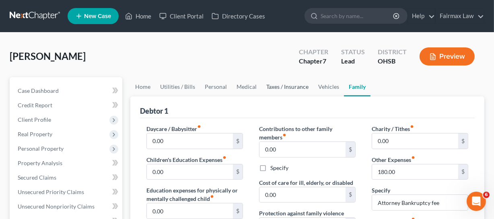
click at [303, 83] on link "Taxes / Insurance" at bounding box center [288, 86] width 52 height 19
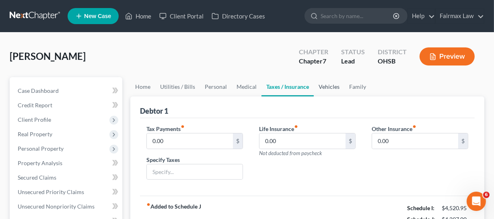
drag, startPoint x: 327, startPoint y: 88, endPoint x: 330, endPoint y: 97, distance: 9.6
click at [327, 87] on link "Vehicles" at bounding box center [329, 86] width 31 height 19
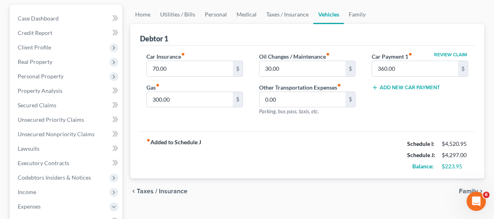
scroll to position [73, 0]
click at [191, 92] on input "300.00" at bounding box center [190, 99] width 86 height 15
type input "1"
click at [220, 92] on input "200" at bounding box center [190, 99] width 86 height 15
type input "200"
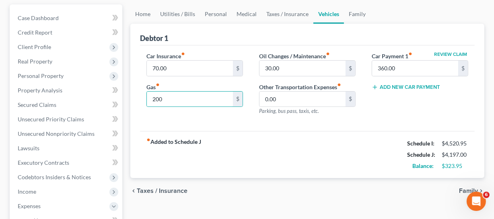
drag, startPoint x: 275, startPoint y: 123, endPoint x: 289, endPoint y: 132, distance: 17.0
click at [275, 123] on div "Car Insurance fiber_manual_record 70.00 $ Gas fiber_manual_record 200 $ Oil Cha…" at bounding box center [307, 88] width 335 height 86
drag, startPoint x: 408, startPoint y: 163, endPoint x: 469, endPoint y: 168, distance: 61.8
click at [469, 168] on div "Balance: $323.95" at bounding box center [437, 166] width 69 height 11
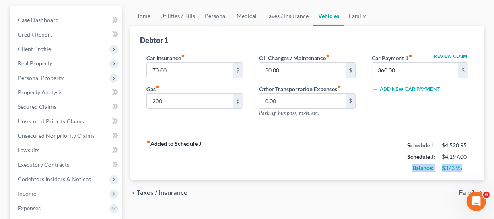
scroll to position [36, 0]
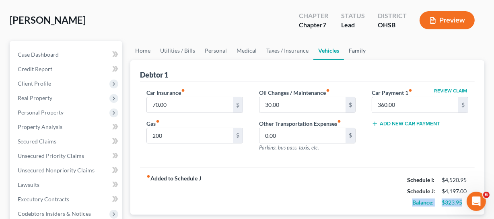
click at [362, 45] on link "Family" at bounding box center [357, 50] width 27 height 19
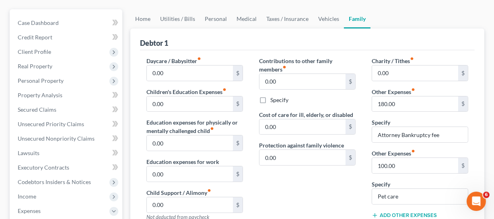
scroll to position [36, 0]
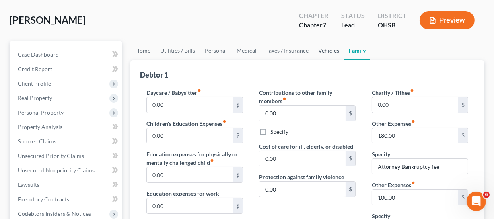
click at [326, 43] on link "Vehicles" at bounding box center [329, 50] width 31 height 19
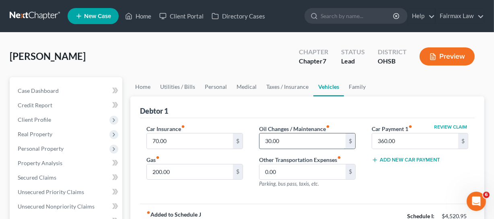
click at [286, 144] on input "30.00" at bounding box center [303, 141] width 86 height 15
click at [303, 81] on link "Taxes / Insurance" at bounding box center [288, 86] width 52 height 19
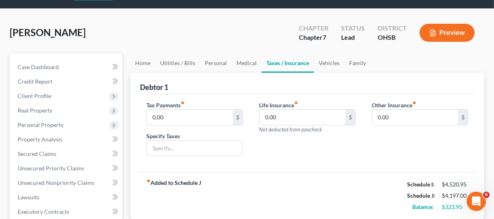
scroll to position [36, 0]
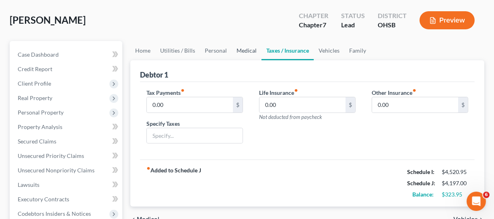
click at [250, 46] on link "Medical" at bounding box center [247, 50] width 30 height 19
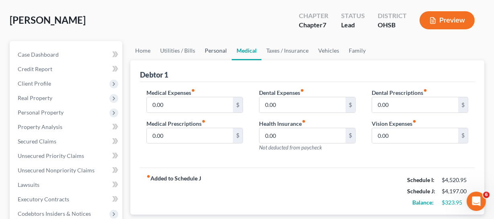
click at [209, 45] on link "Personal" at bounding box center [216, 50] width 32 height 19
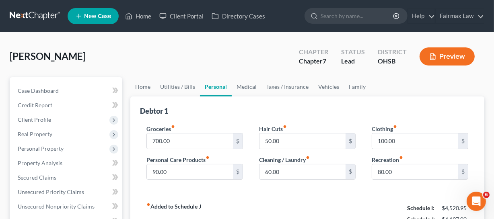
scroll to position [36, 0]
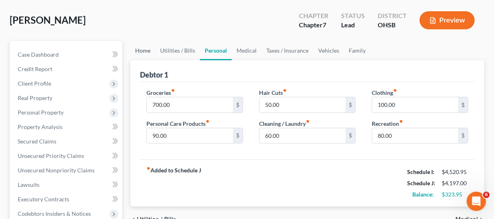
click at [137, 46] on link "Home" at bounding box center [142, 50] width 25 height 19
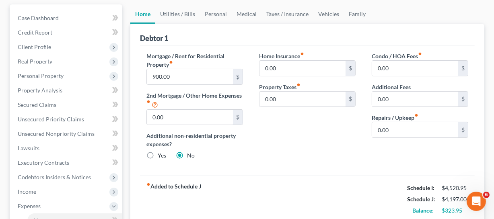
scroll to position [36, 0]
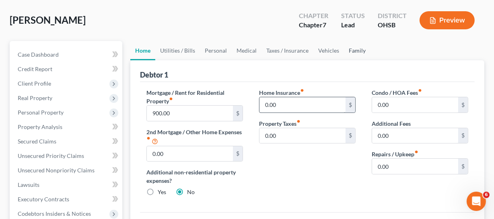
click at [354, 50] on link "Family" at bounding box center [357, 50] width 27 height 19
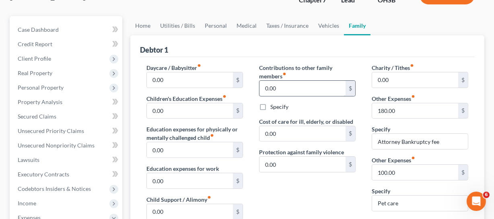
scroll to position [146, 0]
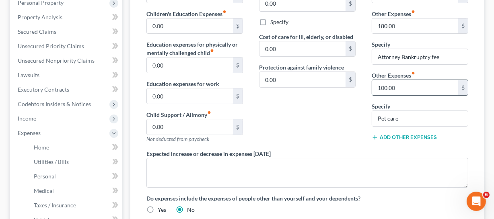
click at [404, 83] on input "100.00" at bounding box center [415, 87] width 86 height 15
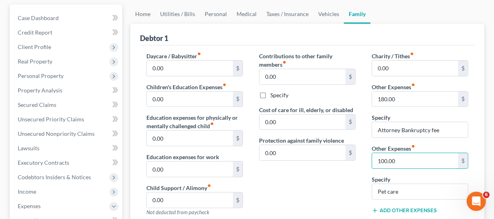
scroll to position [36, 0]
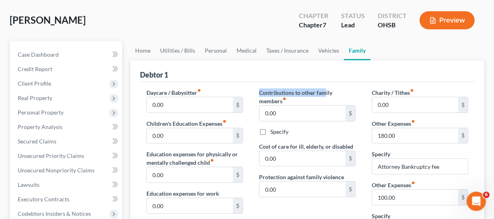
drag, startPoint x: 260, startPoint y: 93, endPoint x: 332, endPoint y: 95, distance: 72.1
click at [332, 95] on label "Contributions to other family members fiber_manual_record" at bounding box center [307, 97] width 97 height 17
click at [142, 49] on link "Home" at bounding box center [142, 50] width 25 height 19
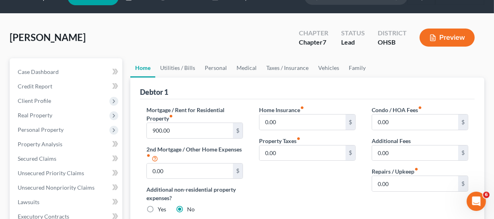
scroll to position [36, 0]
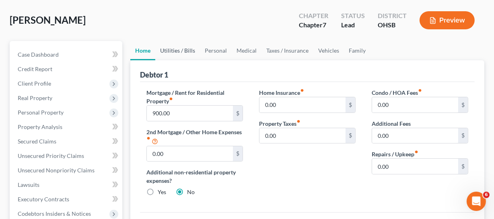
click at [168, 46] on link "Utilities / Bills" at bounding box center [177, 50] width 45 height 19
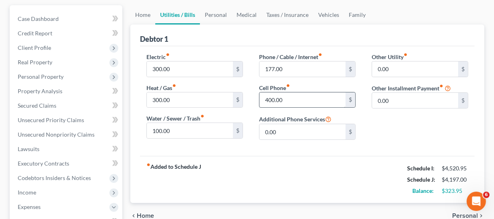
scroll to position [73, 0]
click at [223, 12] on link "Personal" at bounding box center [216, 13] width 32 height 19
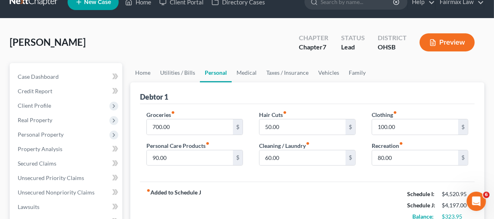
scroll to position [36, 0]
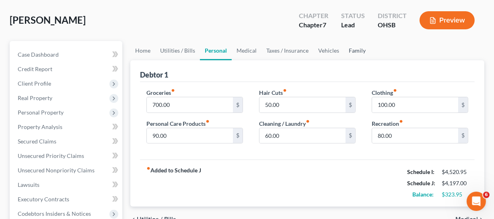
click at [350, 45] on link "Family" at bounding box center [357, 50] width 27 height 19
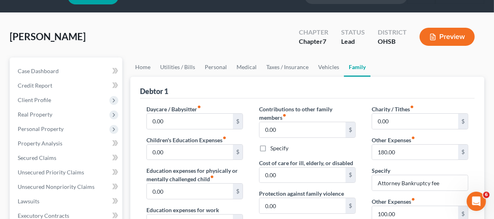
scroll to position [36, 0]
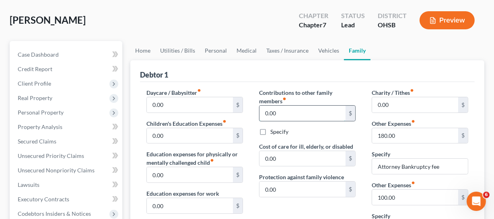
click at [307, 110] on input "0.00" at bounding box center [303, 113] width 86 height 15
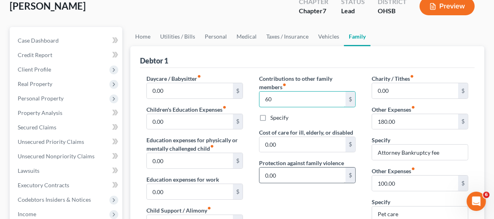
scroll to position [0, 0]
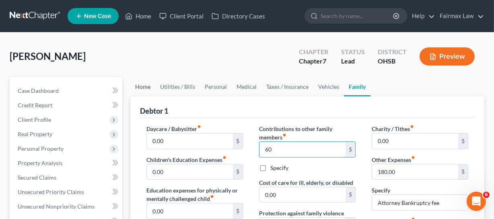
type input "60"
drag, startPoint x: 148, startPoint y: 82, endPoint x: 287, endPoint y: 157, distance: 158.3
click at [148, 82] on link "Home" at bounding box center [142, 86] width 25 height 19
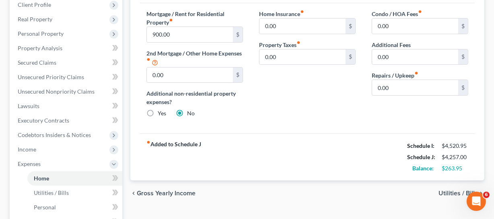
scroll to position [146, 0]
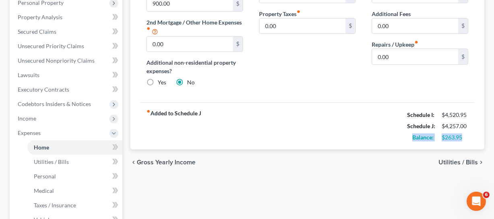
drag, startPoint x: 416, startPoint y: 140, endPoint x: 341, endPoint y: 155, distance: 76.6
click at [471, 142] on div "Balance: $263.95" at bounding box center [437, 137] width 69 height 11
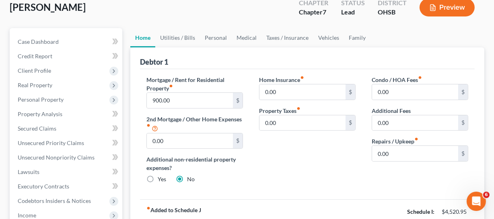
scroll to position [36, 0]
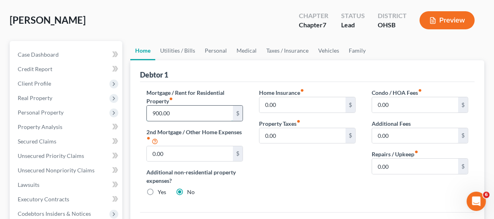
click at [188, 107] on input "900.00" at bounding box center [190, 113] width 86 height 15
click at [178, 49] on link "Utilities / Bills" at bounding box center [177, 50] width 45 height 19
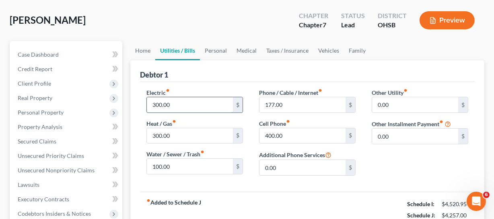
click at [171, 98] on input "300.00" at bounding box center [190, 104] width 86 height 15
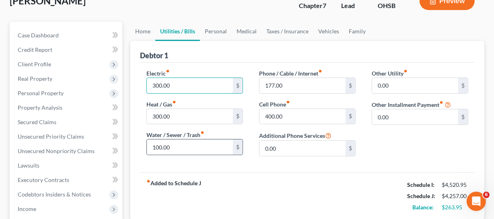
scroll to position [73, 0]
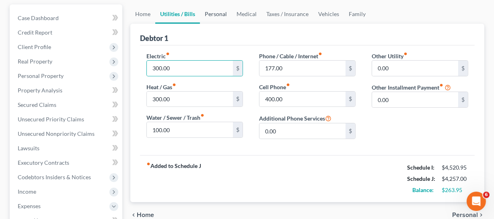
click at [217, 12] on link "Personal" at bounding box center [216, 13] width 32 height 19
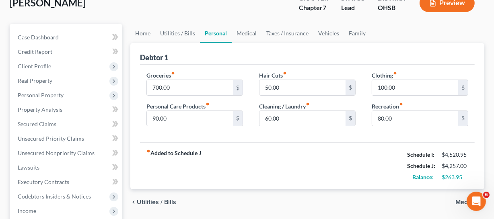
scroll to position [36, 0]
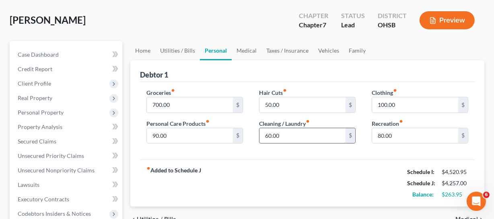
click at [312, 132] on input "60.00" at bounding box center [303, 135] width 86 height 15
click at [420, 100] on input "100.00" at bounding box center [415, 104] width 86 height 15
type input "100"
click at [303, 104] on input "50.00" at bounding box center [303, 104] width 86 height 15
click at [300, 137] on input "60.00" at bounding box center [303, 135] width 86 height 15
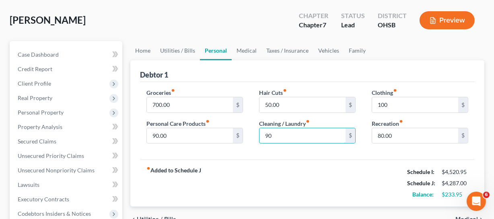
type input "90"
click at [305, 165] on div "fiber_manual_record Added to Schedule J Schedule I: $4,520.95 Schedule J: $4,28…" at bounding box center [307, 183] width 335 height 47
click at [253, 49] on link "Medical" at bounding box center [247, 50] width 30 height 19
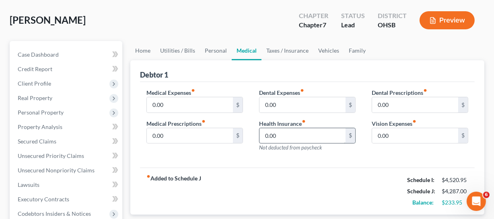
scroll to position [36, 0]
click at [300, 47] on link "Taxes / Insurance" at bounding box center [288, 50] width 52 height 19
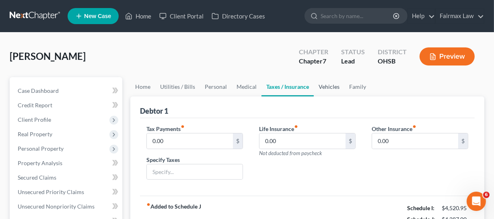
click at [334, 89] on link "Vehicles" at bounding box center [329, 86] width 31 height 19
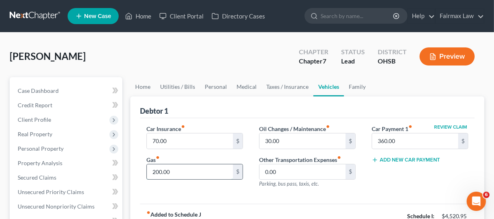
click at [173, 171] on input "200.00" at bounding box center [190, 172] width 86 height 15
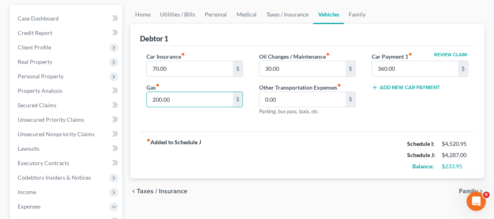
scroll to position [73, 0]
type input "3"
type input "250"
click at [185, 54] on icon "fiber_manual_record" at bounding box center [183, 54] width 4 height 4
click at [188, 64] on input "70.00" at bounding box center [190, 68] width 86 height 15
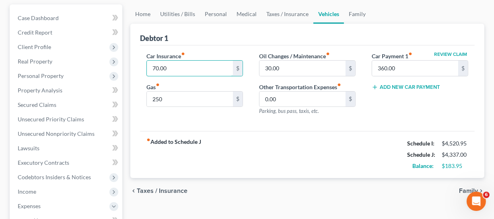
scroll to position [36, 0]
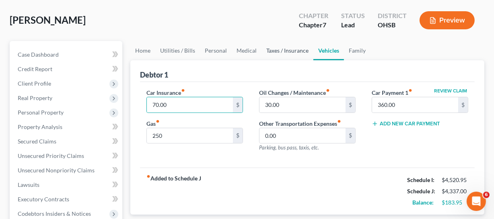
drag, startPoint x: 304, startPoint y: 51, endPoint x: 302, endPoint y: 59, distance: 8.2
click at [304, 51] on link "Taxes / Insurance" at bounding box center [288, 50] width 52 height 19
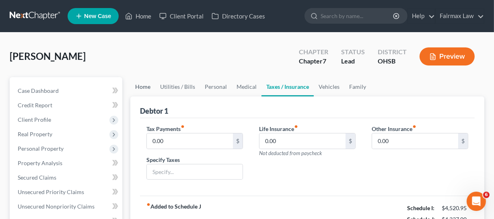
click at [148, 90] on link "Home" at bounding box center [142, 86] width 25 height 19
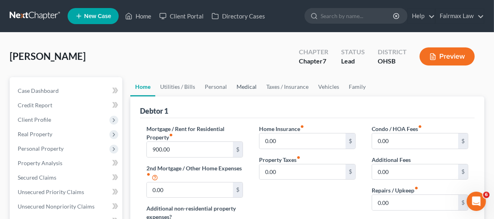
drag, startPoint x: 180, startPoint y: 74, endPoint x: 244, endPoint y: 86, distance: 64.7
click at [180, 74] on div "Davis, Audra Upgraded Chapter Chapter 7 Status Lead District OHSB Preview" at bounding box center [247, 59] width 475 height 35
click at [254, 85] on link "Medical" at bounding box center [247, 86] width 30 height 19
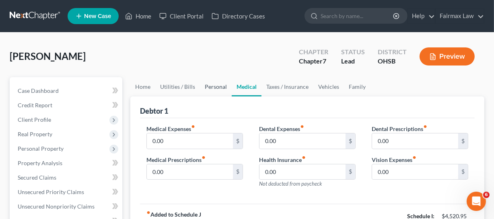
click at [208, 80] on link "Personal" at bounding box center [216, 86] width 32 height 19
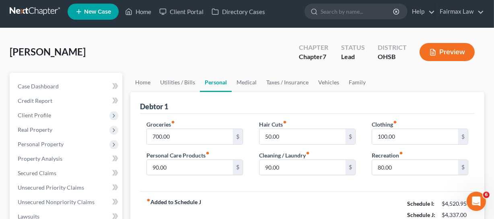
scroll to position [36, 0]
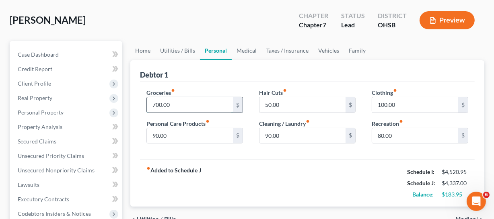
click at [209, 106] on input "700.00" at bounding box center [190, 104] width 86 height 15
type input "7"
type input "6"
type input "7"
type input "750"
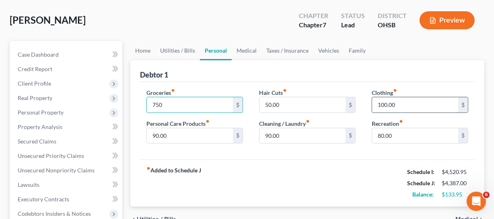
click at [430, 102] on input "100.00" at bounding box center [415, 104] width 86 height 15
type input "8"
type input "100"
click at [287, 136] on input "90.00" at bounding box center [303, 135] width 86 height 15
type input "8"
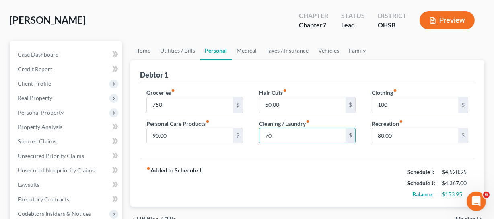
type input "70"
click at [289, 190] on div "fiber_manual_record Added to Schedule J Schedule I: $4,520.95 Schedule J: $4,36…" at bounding box center [307, 183] width 335 height 47
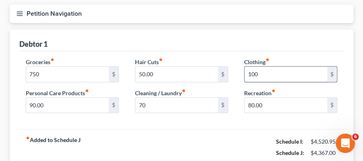
scroll to position [126, 0]
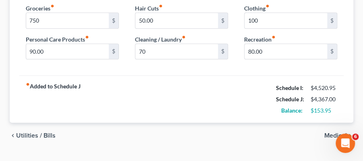
click at [279, 80] on div "fiber_manual_record Added to Schedule J Schedule I: $4,520.95 Schedule J: $4,36…" at bounding box center [181, 98] width 324 height 47
drag, startPoint x: 279, startPoint y: 80, endPoint x: 239, endPoint y: 75, distance: 40.1
click at [239, 68] on div "Debtor 1 Groceries fiber_manual_record 750 $ Personal Care Products fiber_manua…" at bounding box center [181, 49] width 343 height 147
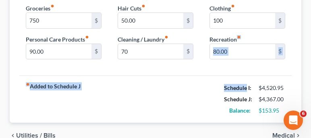
click at [227, 79] on div "fiber_manual_record Added to Schedule J Schedule I: $4,520.95 Schedule J: $4,36…" at bounding box center [155, 98] width 272 height 47
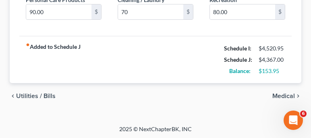
scroll to position [166, 0]
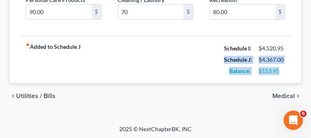
drag, startPoint x: 241, startPoint y: 64, endPoint x: 285, endPoint y: 70, distance: 43.5
click at [285, 65] on div "fiber_manual_record Added to Schedule J Schedule I: $4,520.95 Schedule J: $4,36…" at bounding box center [155, 59] width 272 height 47
click at [278, 77] on div "fiber_manual_record Added to Schedule J Schedule I: $4,520.95 Schedule J: $4,36…" at bounding box center [155, 59] width 272 height 47
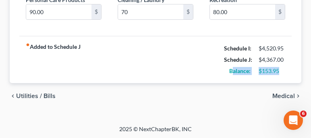
drag, startPoint x: 233, startPoint y: 73, endPoint x: 301, endPoint y: 74, distance: 68.0
click at [301, 74] on div "Debtor 1 Groceries fiber_manual_record 750 $ Personal Care Products fiber_manua…" at bounding box center [155, 9] width 291 height 147
click at [237, 76] on div "fiber_manual_record Added to Schedule J Schedule I: $4,520.95 Schedule J: $4,36…" at bounding box center [155, 59] width 272 height 47
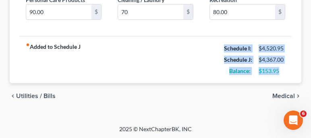
drag, startPoint x: 211, startPoint y: 49, endPoint x: 274, endPoint y: 73, distance: 67.6
click at [271, 74] on div "Balance: $153.95" at bounding box center [254, 70] width 69 height 11
drag, startPoint x: 230, startPoint y: 52, endPoint x: 288, endPoint y: 75, distance: 62.5
click at [282, 68] on div "Schedule I: $4,520.95 Schedule J: $4,367.00 Balance: $153.95" at bounding box center [254, 60] width 61 height 34
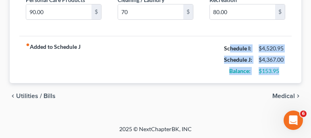
click at [280, 65] on div "Balance: $153.95" at bounding box center [254, 70] width 69 height 11
click at [189, 58] on div "fiber_manual_record Added to Schedule J Schedule I: $4,520.95 Schedule J: $4,36…" at bounding box center [155, 59] width 272 height 47
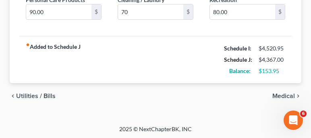
click at [272, 65] on div "Balance: $153.95" at bounding box center [254, 70] width 69 height 11
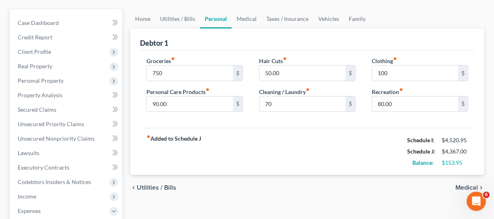
scroll to position [51, 0]
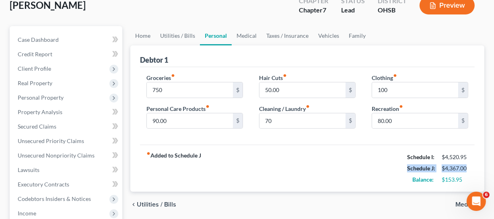
drag, startPoint x: 458, startPoint y: 163, endPoint x: 480, endPoint y: 165, distance: 21.4
click at [480, 165] on div "Debtor 1 Groceries fiber_manual_record 750 $ Personal Care Products fiber_manua…" at bounding box center [307, 118] width 354 height 147
click at [468, 179] on div "$153.95" at bounding box center [455, 180] width 27 height 8
drag, startPoint x: 459, startPoint y: 183, endPoint x: 396, endPoint y: 157, distance: 68.2
click at [392, 157] on div "fiber_manual_record Added to Schedule J Schedule I: $4,520.95 Schedule J: $4,36…" at bounding box center [307, 168] width 335 height 47
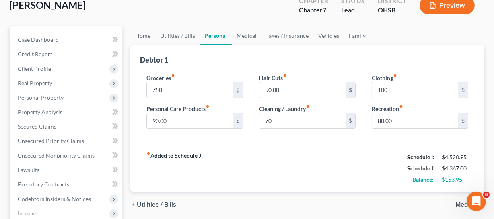
click at [291, 146] on div "fiber_manual_record Added to Schedule J Schedule I: $4,520.95 Schedule J: $4,36…" at bounding box center [307, 168] width 335 height 47
drag, startPoint x: 181, startPoint y: 93, endPoint x: 202, endPoint y: 93, distance: 21.7
click at [181, 93] on input "750" at bounding box center [190, 90] width 86 height 15
click at [201, 89] on input "750" at bounding box center [190, 90] width 86 height 15
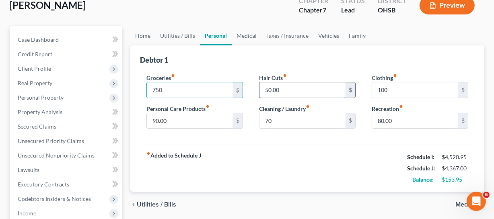
click at [293, 91] on input "50.00" at bounding box center [303, 90] width 86 height 15
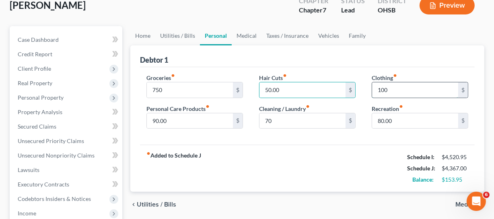
click at [402, 83] on input "100" at bounding box center [415, 90] width 86 height 15
click at [393, 96] on input "100" at bounding box center [415, 90] width 86 height 15
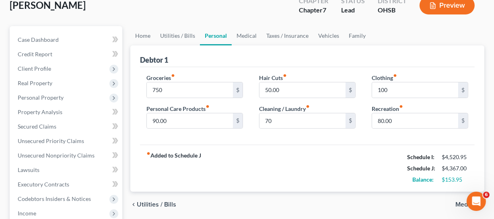
click at [392, 72] on div "Groceries fiber_manual_record 750 $ Personal Care Products fiber_manual_record …" at bounding box center [307, 106] width 335 height 78
drag, startPoint x: 261, startPoint y: 31, endPoint x: 275, endPoint y: 38, distance: 15.8
click at [262, 31] on link "Taxes / Insurance" at bounding box center [288, 35] width 52 height 19
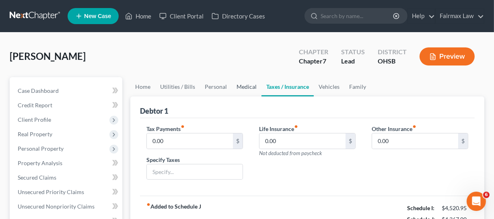
click at [242, 84] on link "Medical" at bounding box center [247, 86] width 30 height 19
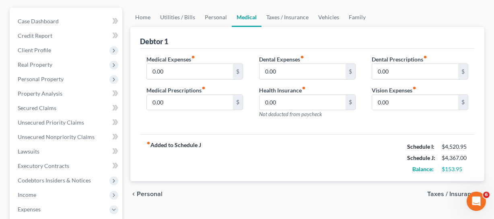
scroll to position [73, 0]
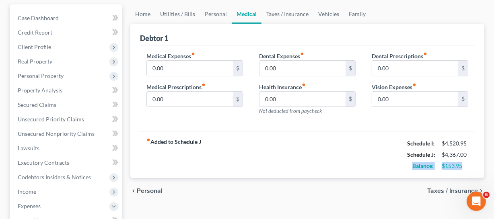
drag, startPoint x: 382, startPoint y: 163, endPoint x: 485, endPoint y: 168, distance: 103.2
click at [485, 168] on div "Home Utilities / Bills Personal Medical Taxes / Insurance Vehicles Family Debto…" at bounding box center [307, 214] width 362 height 421
click at [144, 15] on link "Home" at bounding box center [142, 13] width 25 height 19
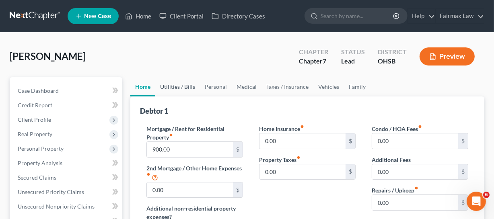
click at [180, 80] on link "Utilities / Bills" at bounding box center [177, 86] width 45 height 19
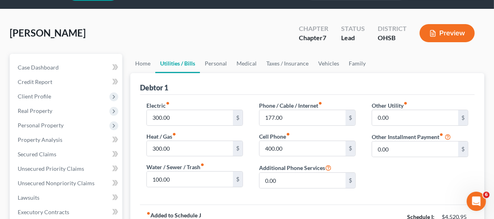
scroll to position [36, 0]
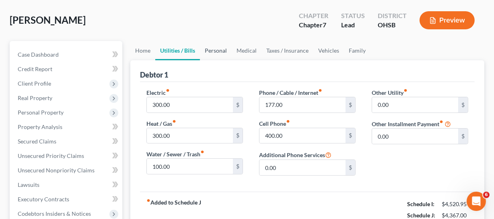
click at [214, 51] on link "Personal" at bounding box center [216, 50] width 32 height 19
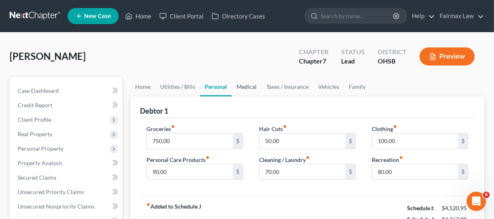
click at [241, 89] on link "Medical" at bounding box center [247, 86] width 30 height 19
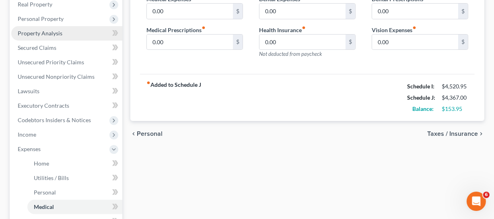
scroll to position [36, 0]
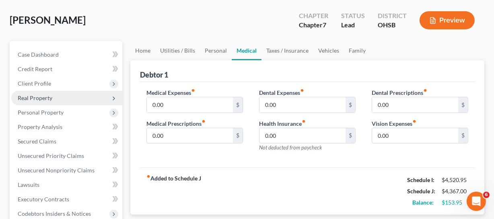
click at [48, 93] on span "Real Property" at bounding box center [66, 98] width 111 height 14
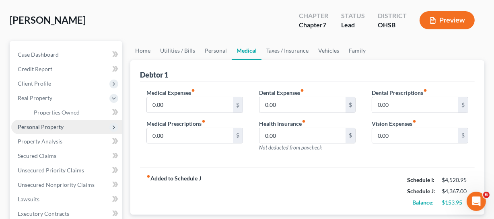
click at [53, 132] on span "Personal Property" at bounding box center [66, 127] width 111 height 14
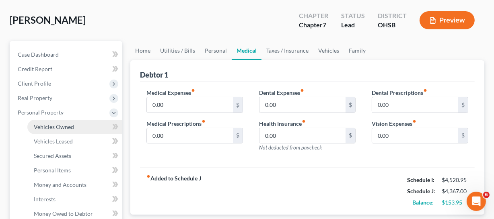
click at [67, 124] on span "Vehicles Owned" at bounding box center [54, 127] width 40 height 7
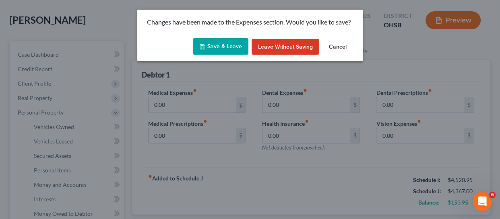
click at [237, 42] on button "Save & Leave" at bounding box center [221, 46] width 56 height 17
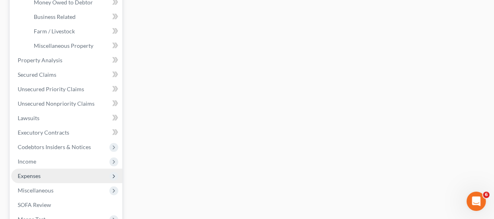
scroll to position [293, 0]
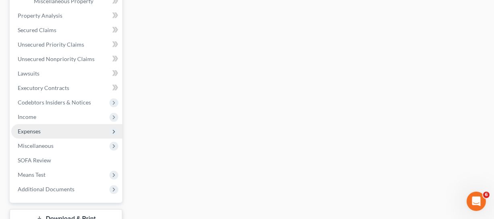
drag, startPoint x: 41, startPoint y: 134, endPoint x: 48, endPoint y: 137, distance: 8.0
click at [41, 134] on span "Expenses" at bounding box center [66, 131] width 111 height 14
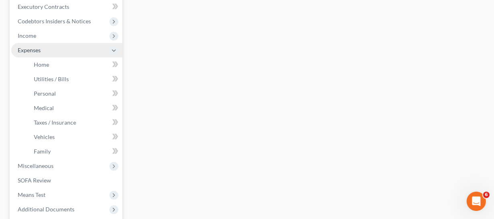
scroll to position [219, 0]
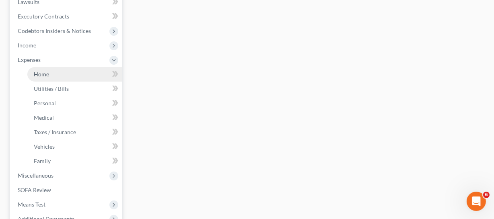
click at [56, 75] on link "Home" at bounding box center [74, 74] width 95 height 14
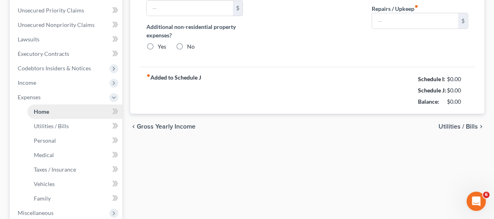
type input "900.00"
type input "0.00"
radio input "true"
type input "0.00"
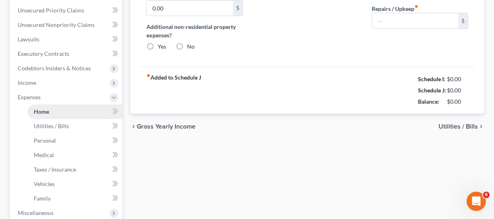
type input "0.00"
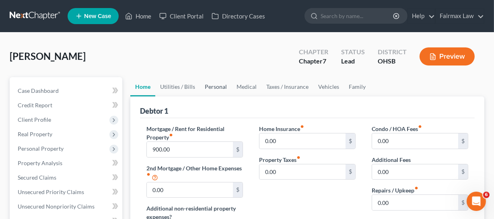
drag, startPoint x: 221, startPoint y: 84, endPoint x: 294, endPoint y: 119, distance: 81.0
click at [221, 84] on link "Personal" at bounding box center [216, 86] width 32 height 19
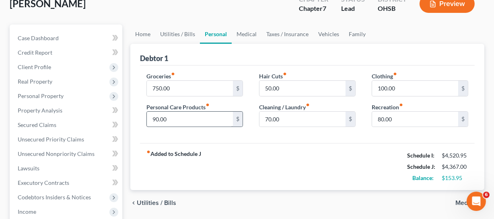
scroll to position [36, 0]
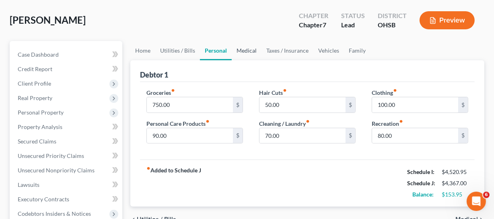
drag, startPoint x: 239, startPoint y: 51, endPoint x: 263, endPoint y: 82, distance: 39.0
click at [239, 51] on link "Medical" at bounding box center [247, 50] width 30 height 19
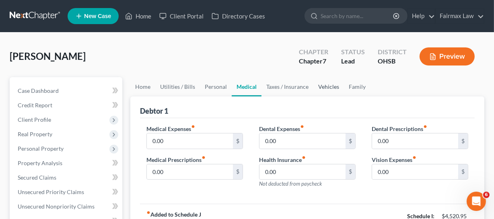
click at [331, 85] on link "Vehicles" at bounding box center [329, 86] width 31 height 19
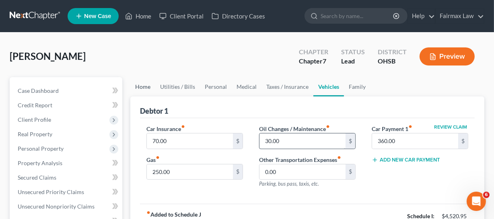
drag, startPoint x: 145, startPoint y: 85, endPoint x: 274, endPoint y: 133, distance: 137.2
click at [145, 85] on link "Home" at bounding box center [142, 86] width 25 height 19
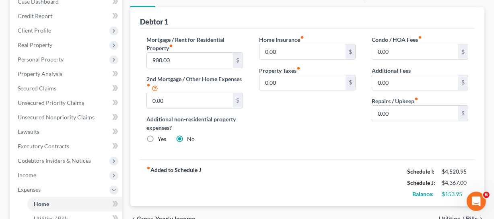
scroll to position [73, 0]
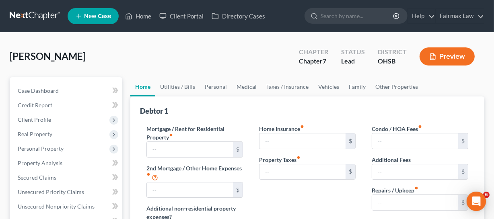
type input "900.00"
type input "0.00"
radio input "true"
type input "0.00"
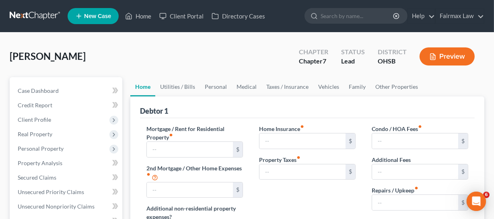
type input "0.00"
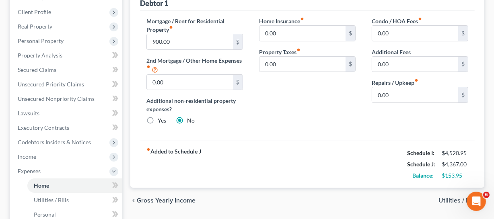
scroll to position [109, 0]
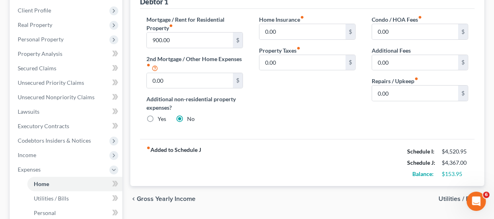
click at [276, 205] on div "chevron_left Gross Yearly Income Utilities / Bills chevron_right" at bounding box center [307, 199] width 354 height 26
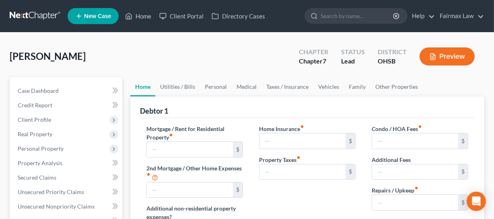
type input "900.00"
type input "0.00"
radio input "true"
type input "0.00"
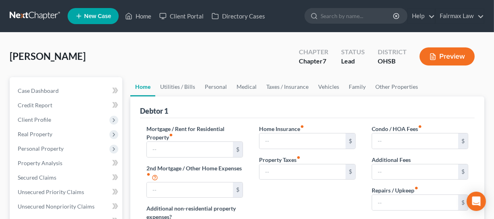
type input "0.00"
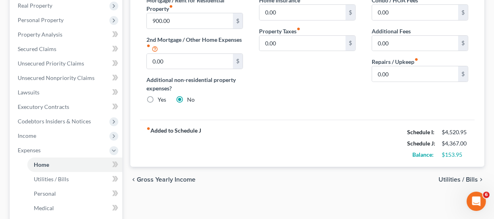
scroll to position [146, 0]
